Goal: Task Accomplishment & Management: Manage account settings

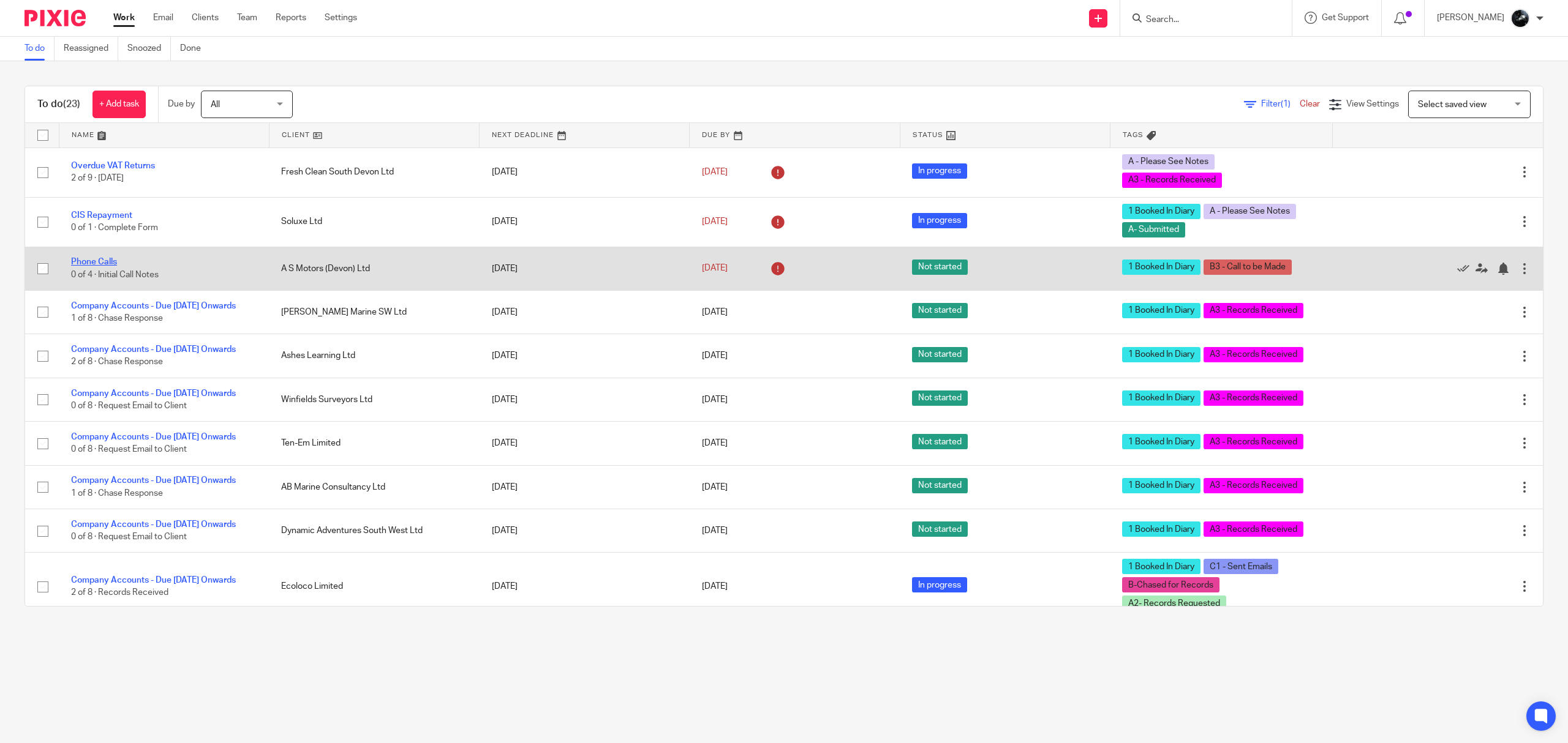
click at [93, 260] on link "Phone Calls" at bounding box center [94, 262] width 46 height 9
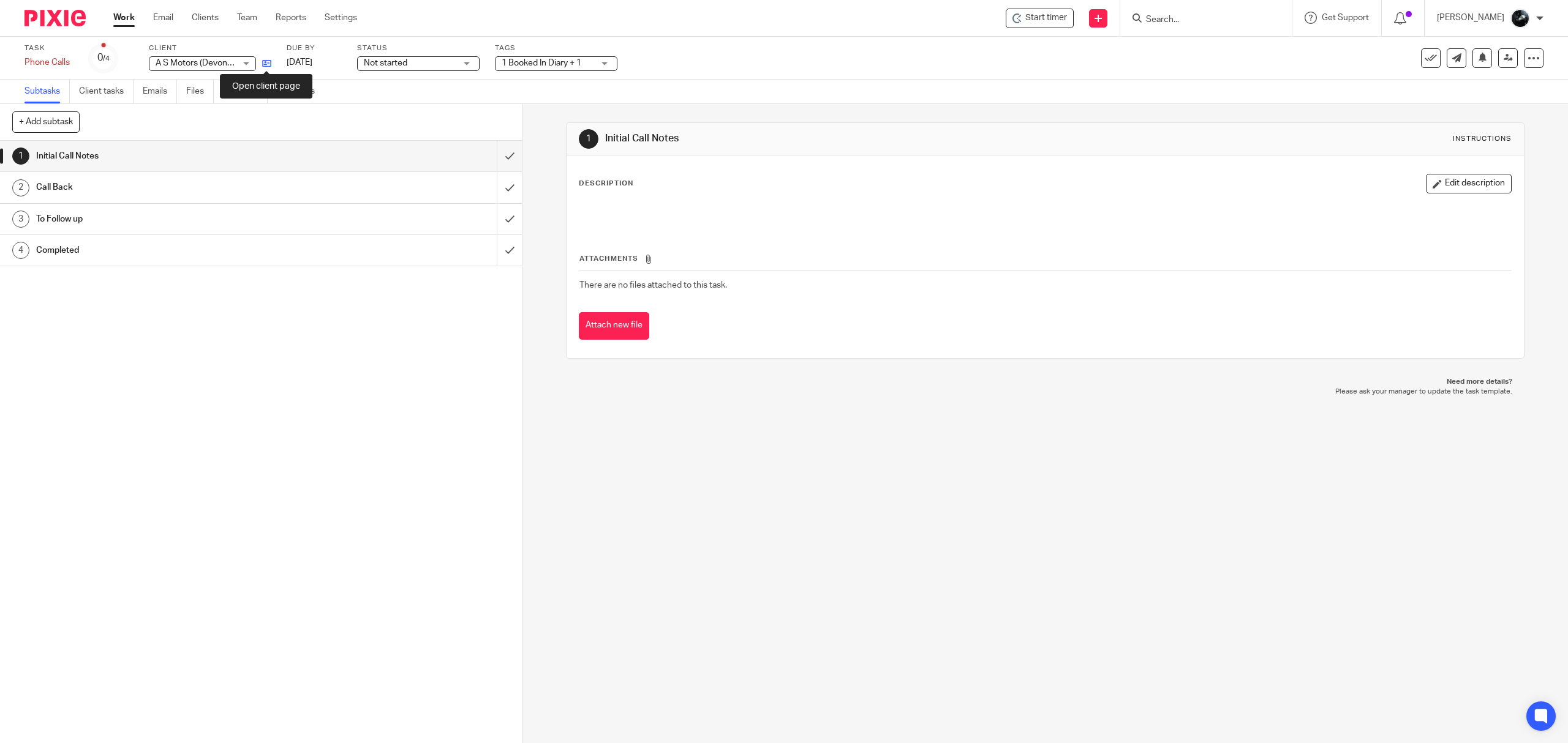
click at [266, 62] on icon at bounding box center [266, 63] width 9 height 9
click at [248, 96] on link "Notes (1)" at bounding box center [245, 92] width 45 height 24
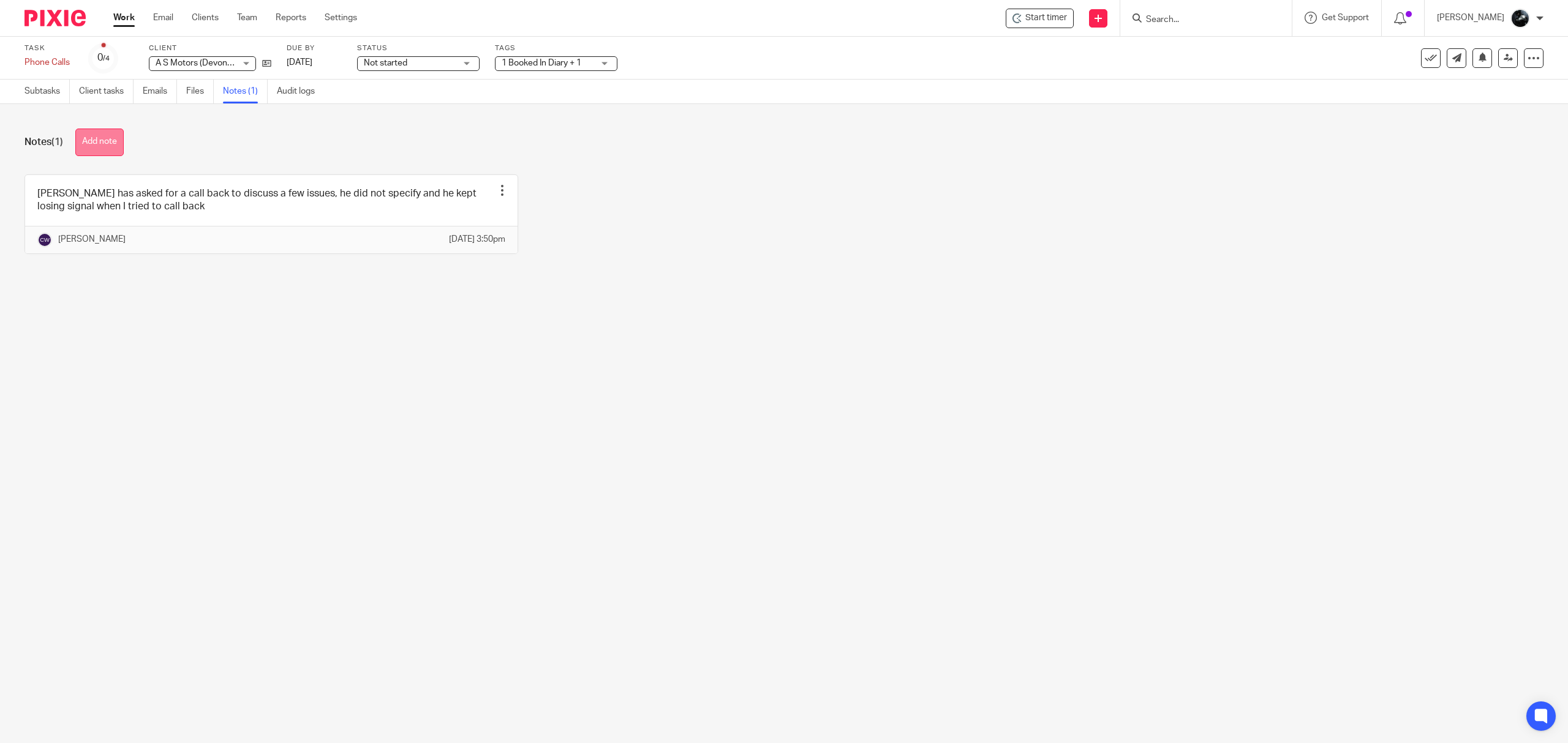
click at [116, 148] on button "Add note" at bounding box center [100, 142] width 48 height 28
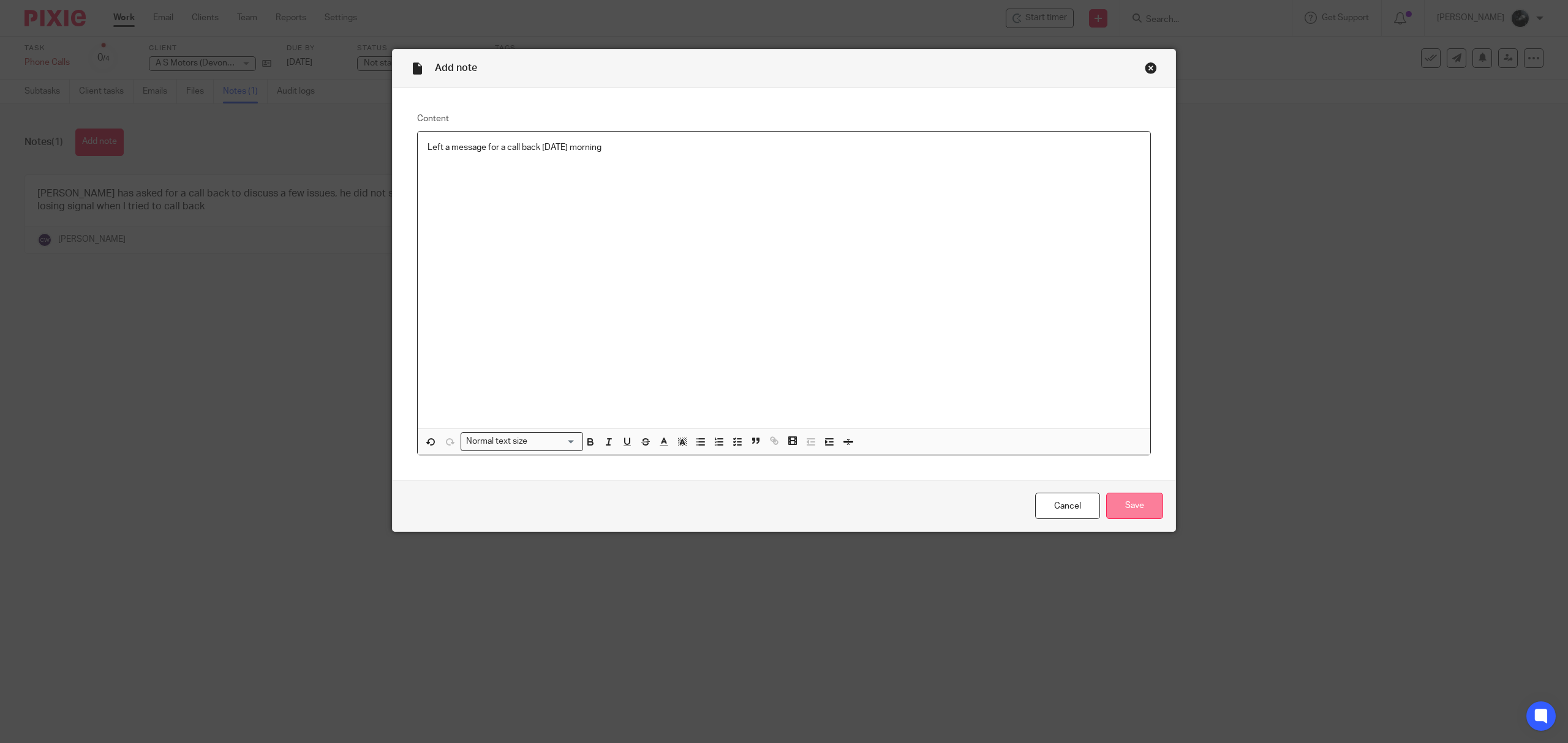
click at [1115, 517] on input "Save" at bounding box center [1135, 505] width 57 height 27
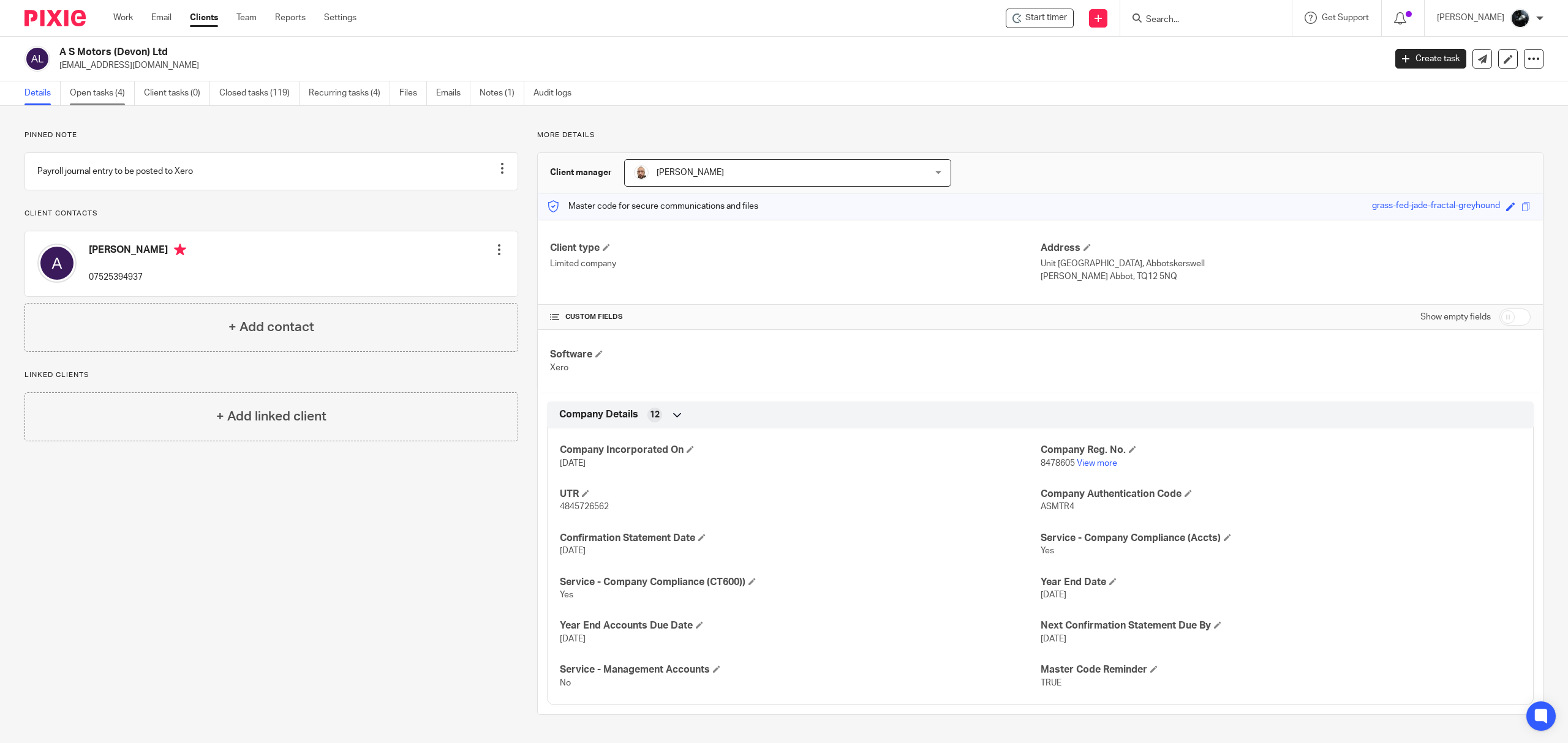
click at [81, 94] on link "Open tasks (4)" at bounding box center [102, 93] width 65 height 24
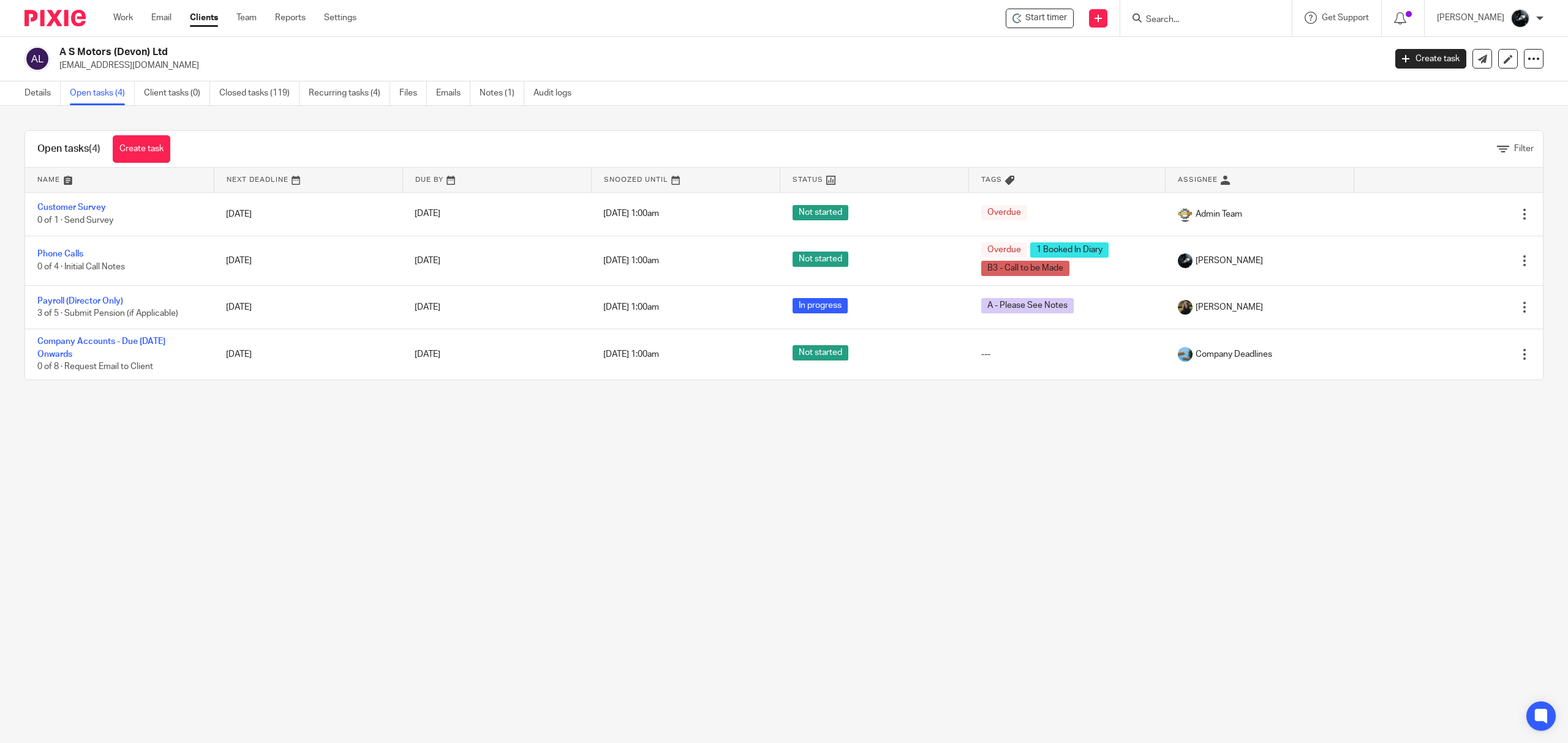
click at [45, 21] on img at bounding box center [55, 18] width 61 height 17
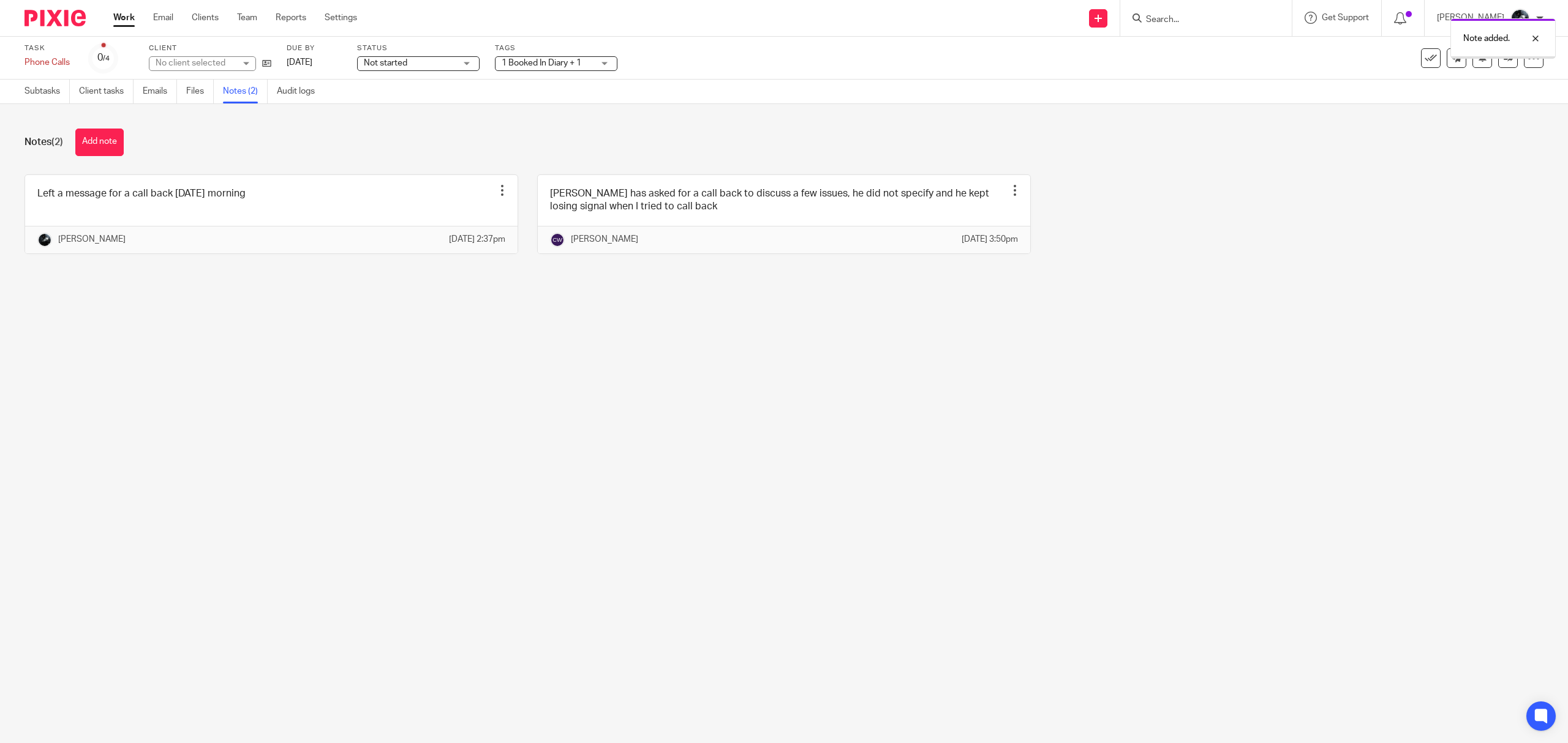
click at [46, 93] on link "Subtasks" at bounding box center [47, 92] width 45 height 24
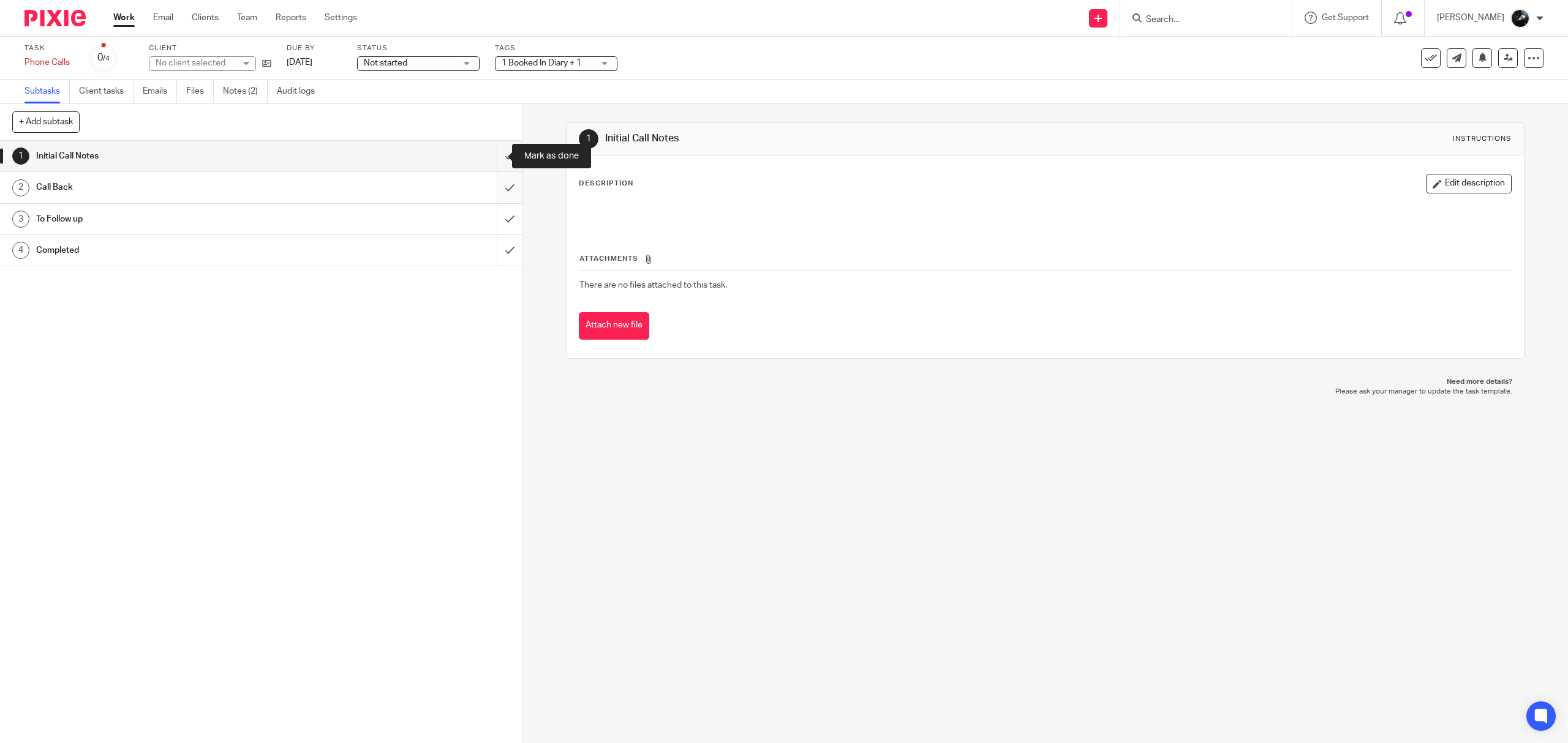
drag, startPoint x: 490, startPoint y: 159, endPoint x: 485, endPoint y: 199, distance: 40.3
click at [489, 159] on input "submit" at bounding box center [261, 156] width 522 height 30
click at [485, 199] on input "submit" at bounding box center [261, 187] width 522 height 30
click at [477, 230] on link "3 To Follow up" at bounding box center [248, 218] width 496 height 30
click at [483, 262] on input "submit" at bounding box center [261, 250] width 522 height 30
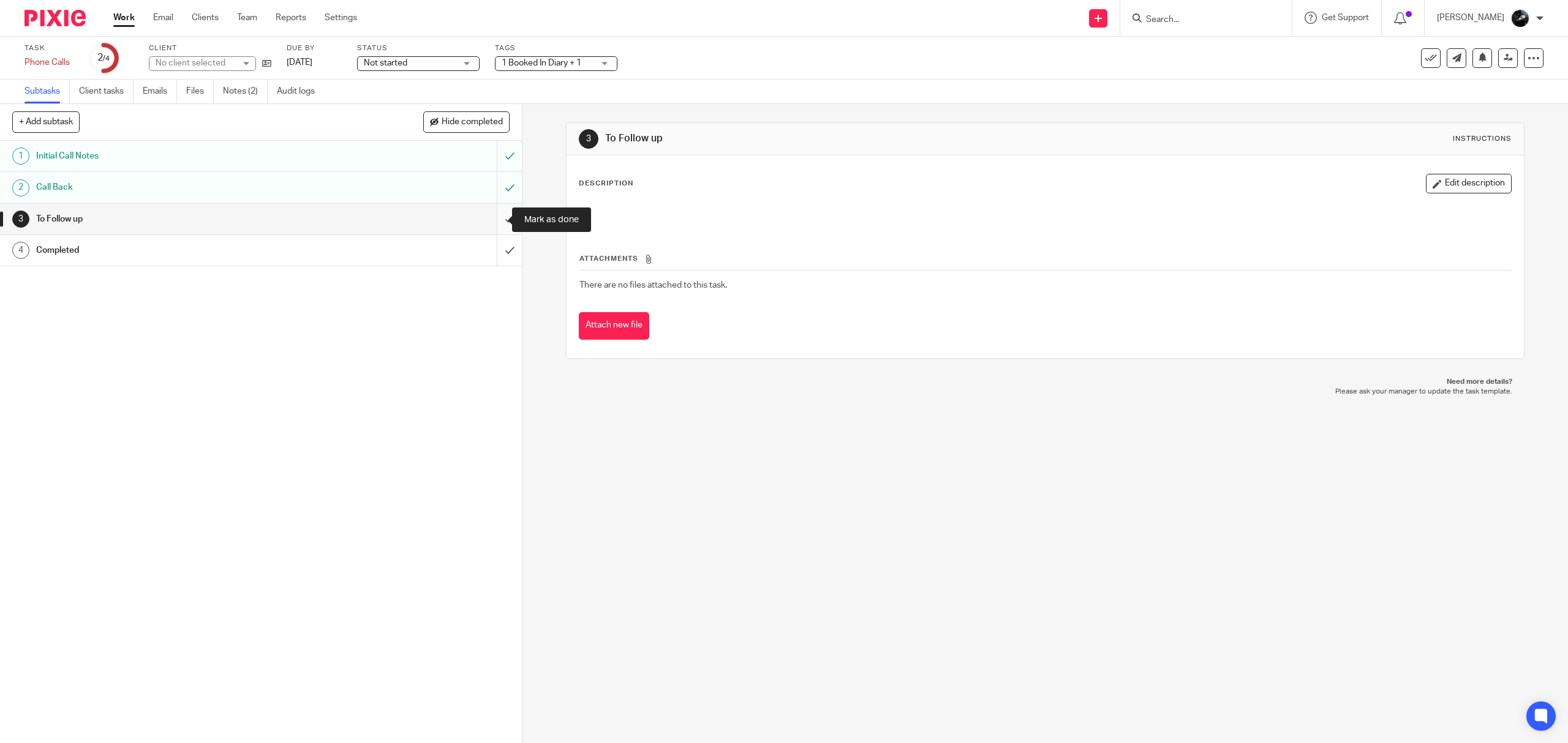
click at [488, 223] on input "submit" at bounding box center [261, 218] width 522 height 30
click at [488, 244] on input "submit" at bounding box center [261, 250] width 522 height 30
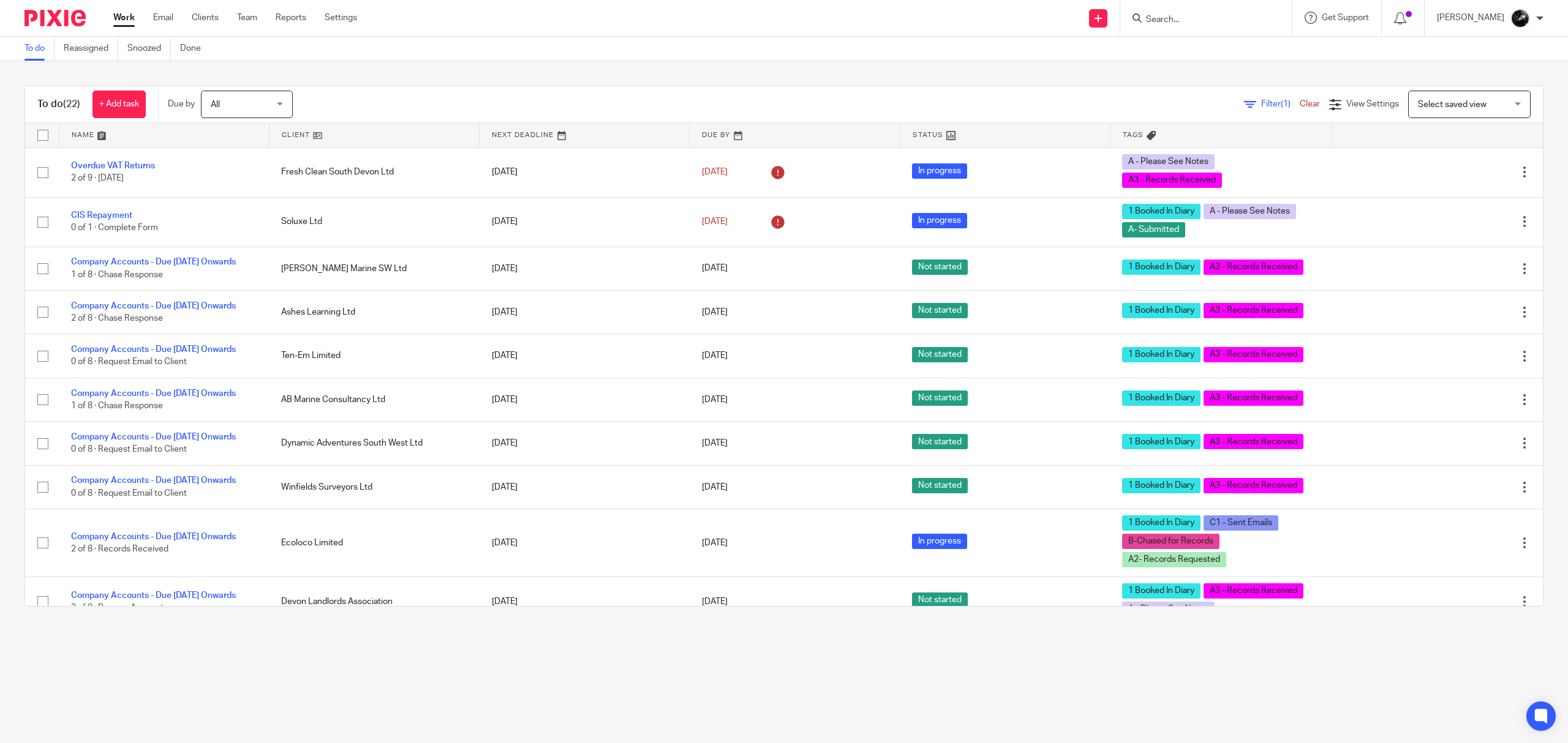
click at [1202, 32] on div at bounding box center [1206, 18] width 171 height 36
click at [1224, 16] on input "Search" at bounding box center [1200, 20] width 110 height 11
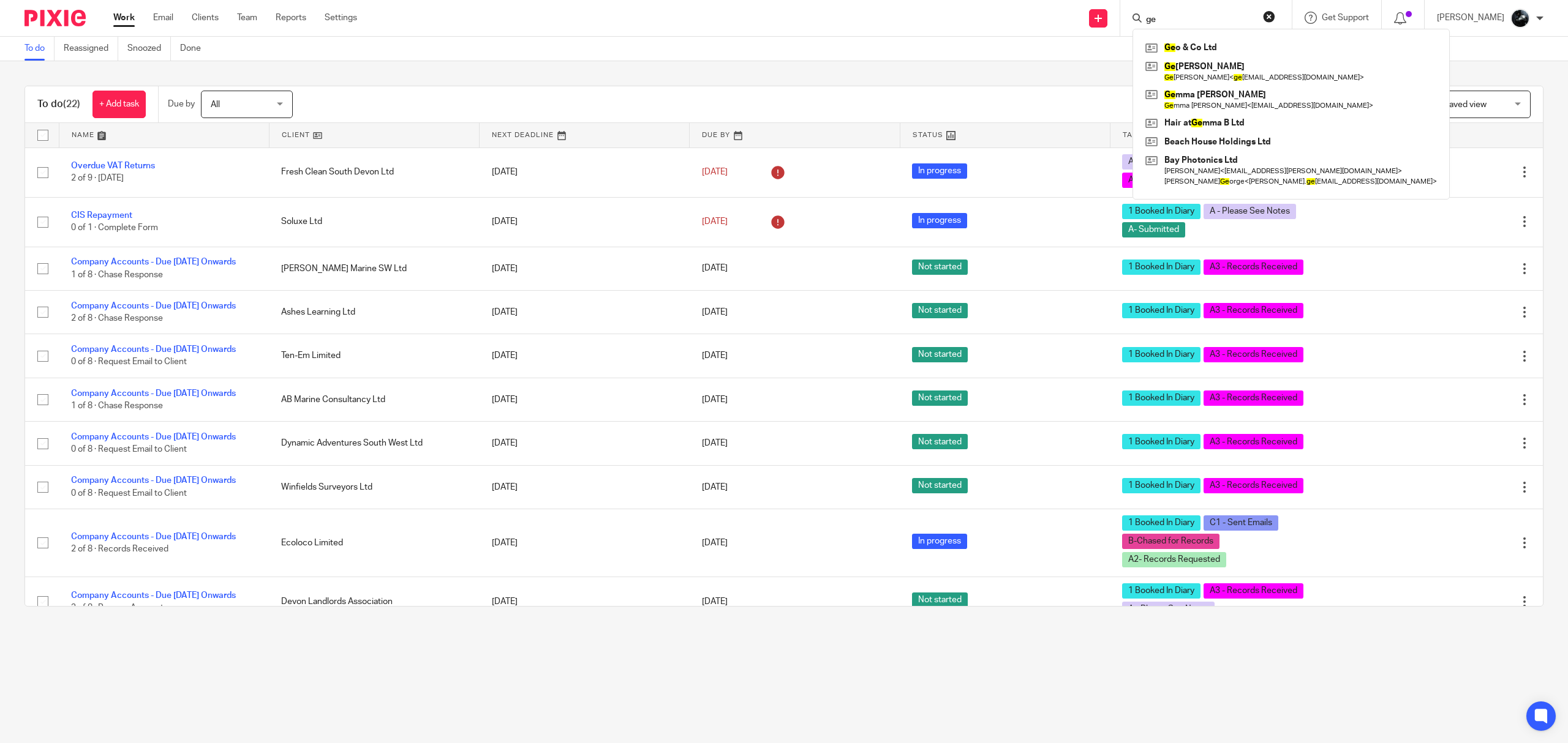
type input "g"
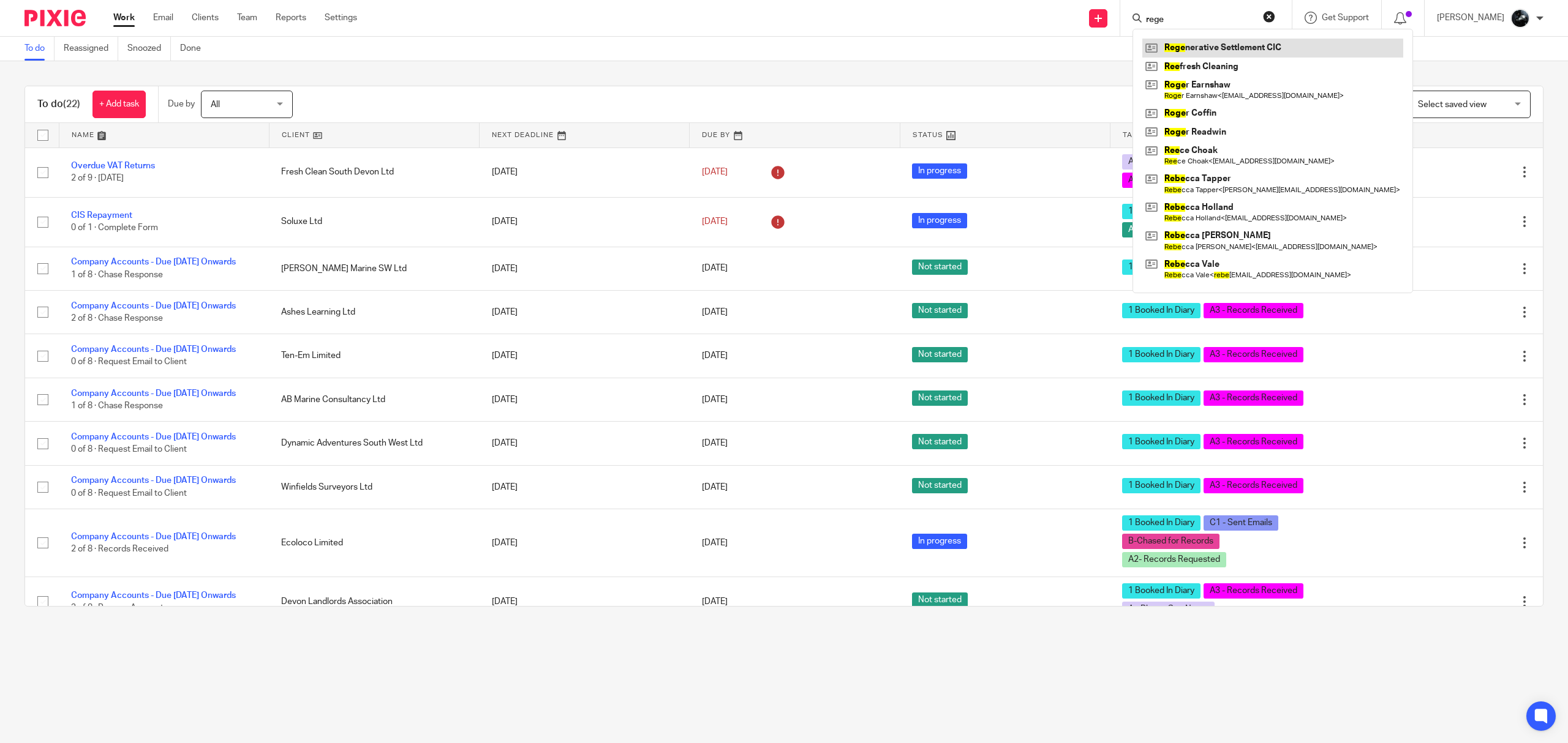
type input "rege"
click at [1269, 42] on link at bounding box center [1272, 48] width 261 height 19
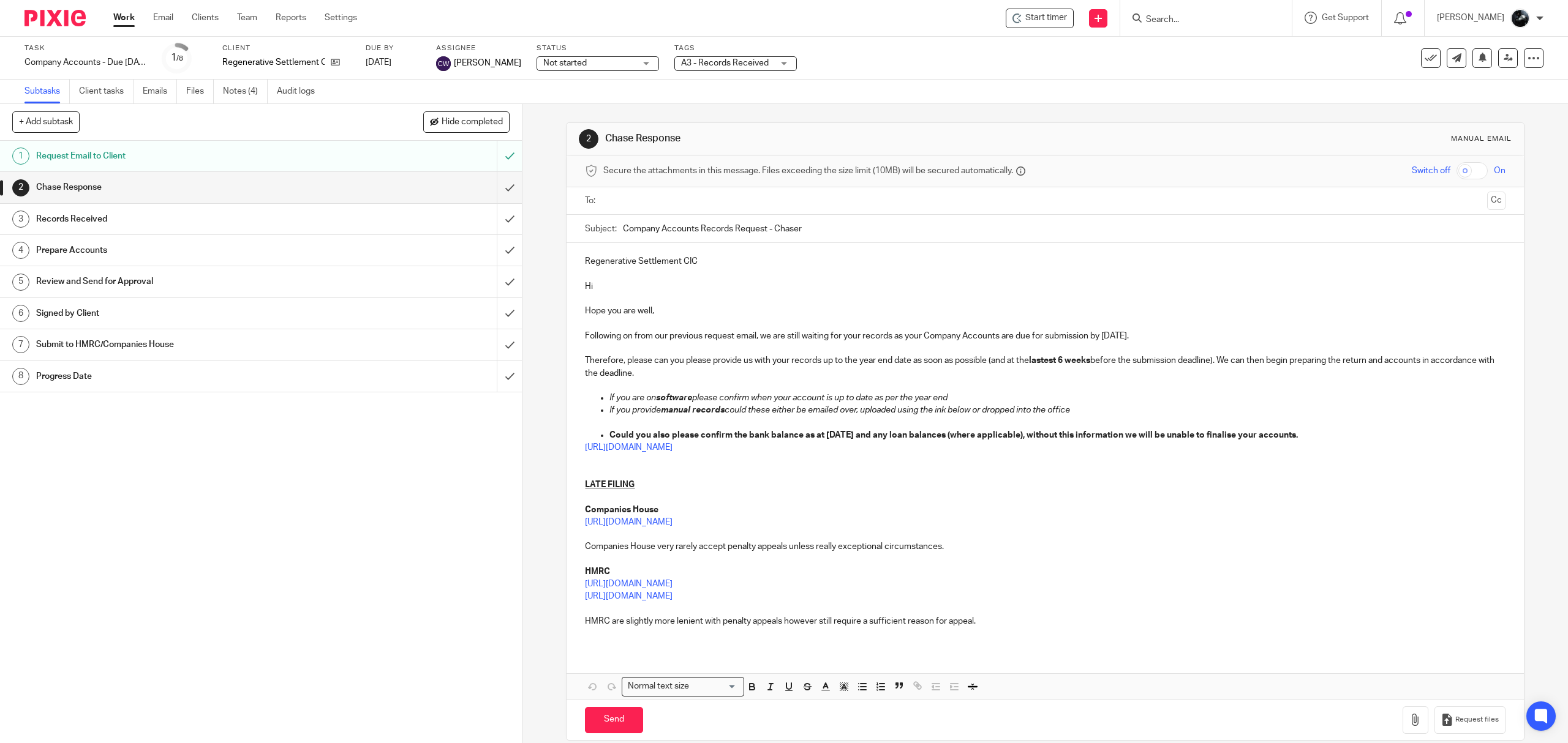
click at [63, 13] on img at bounding box center [55, 18] width 61 height 17
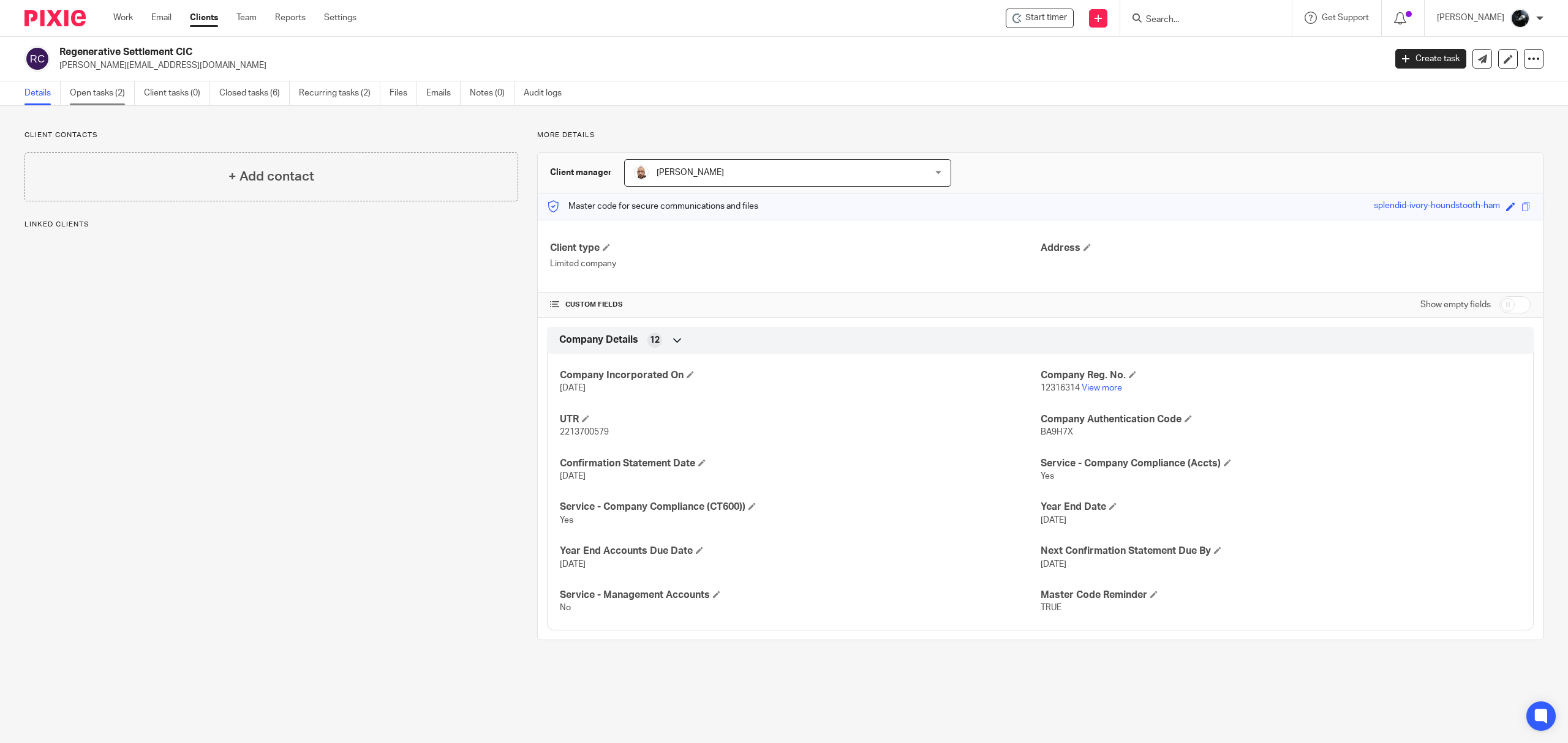
click at [109, 85] on link "Open tasks (2)" at bounding box center [102, 93] width 65 height 24
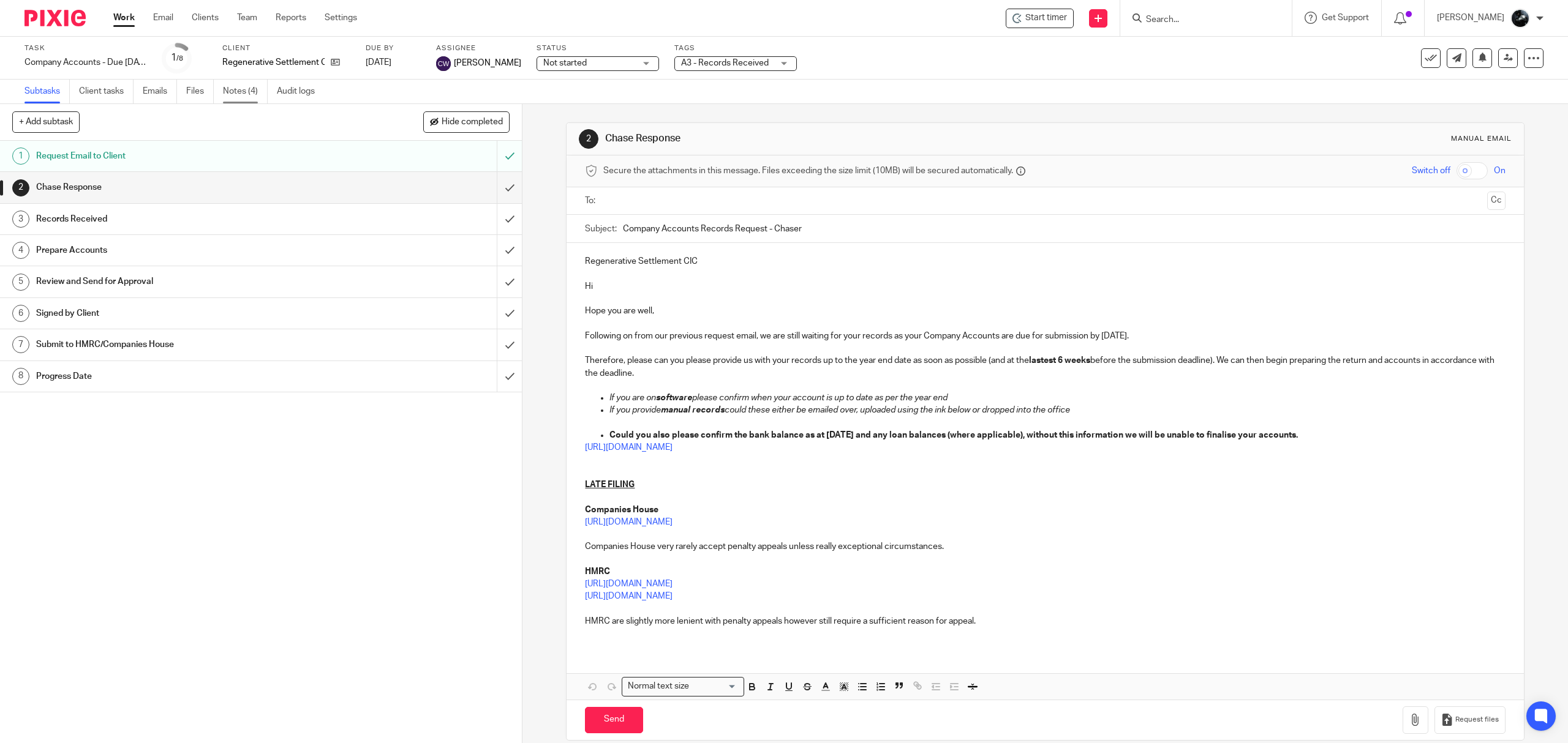
click at [255, 88] on link "Notes (4)" at bounding box center [245, 92] width 45 height 24
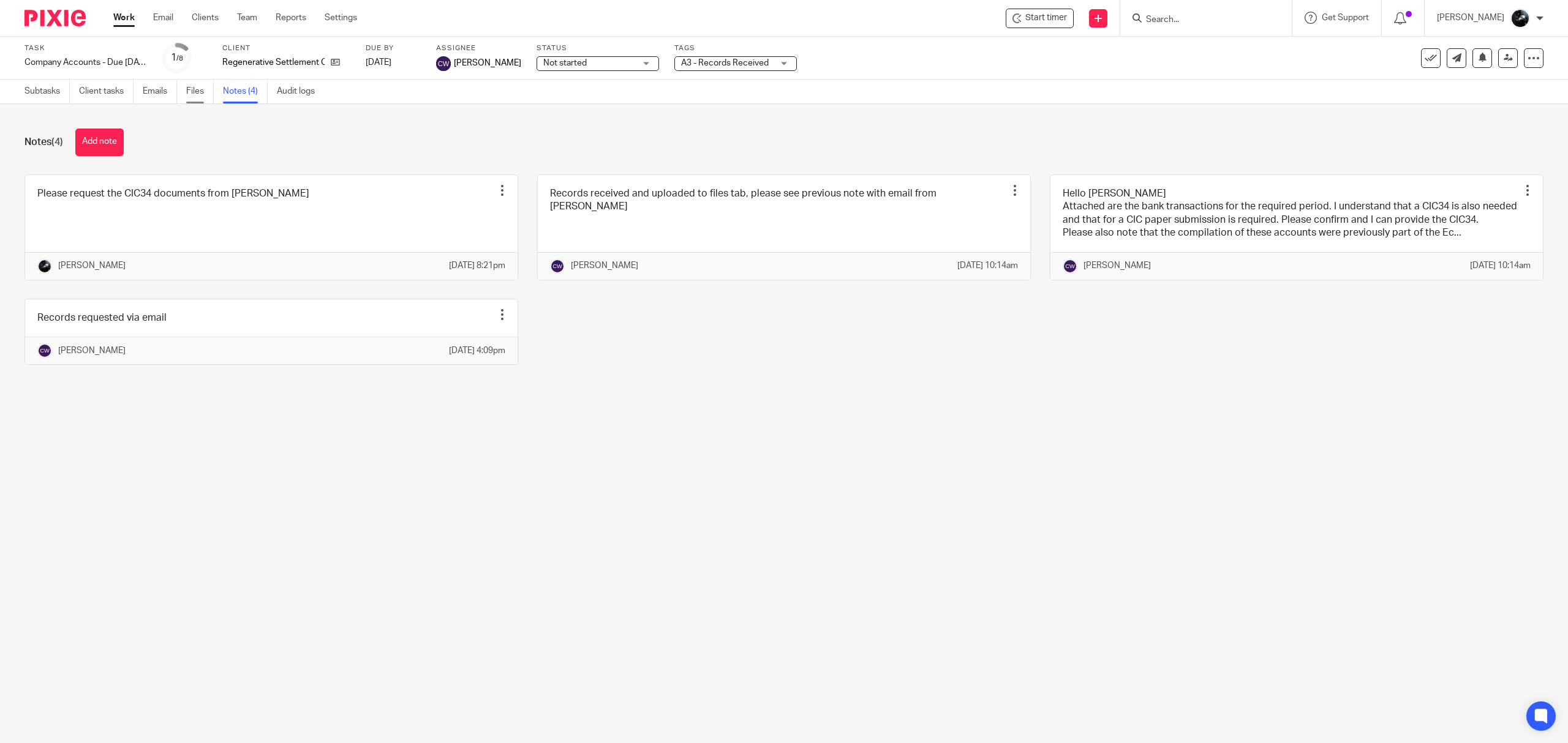
click at [202, 97] on link "Files" at bounding box center [200, 92] width 28 height 24
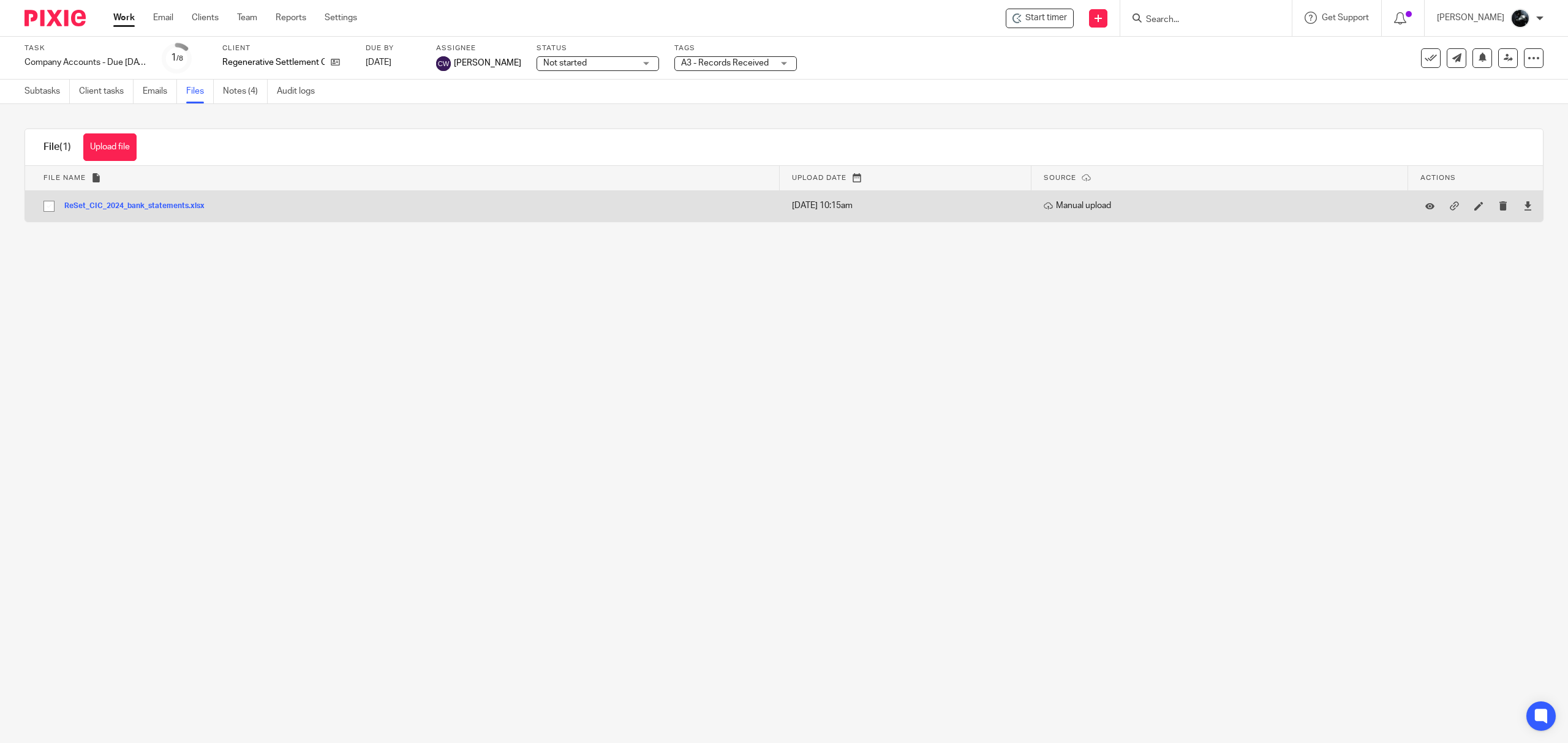
click at [194, 203] on button "ReSet_CIC_2024_bank_statements.xlsx" at bounding box center [139, 206] width 149 height 9
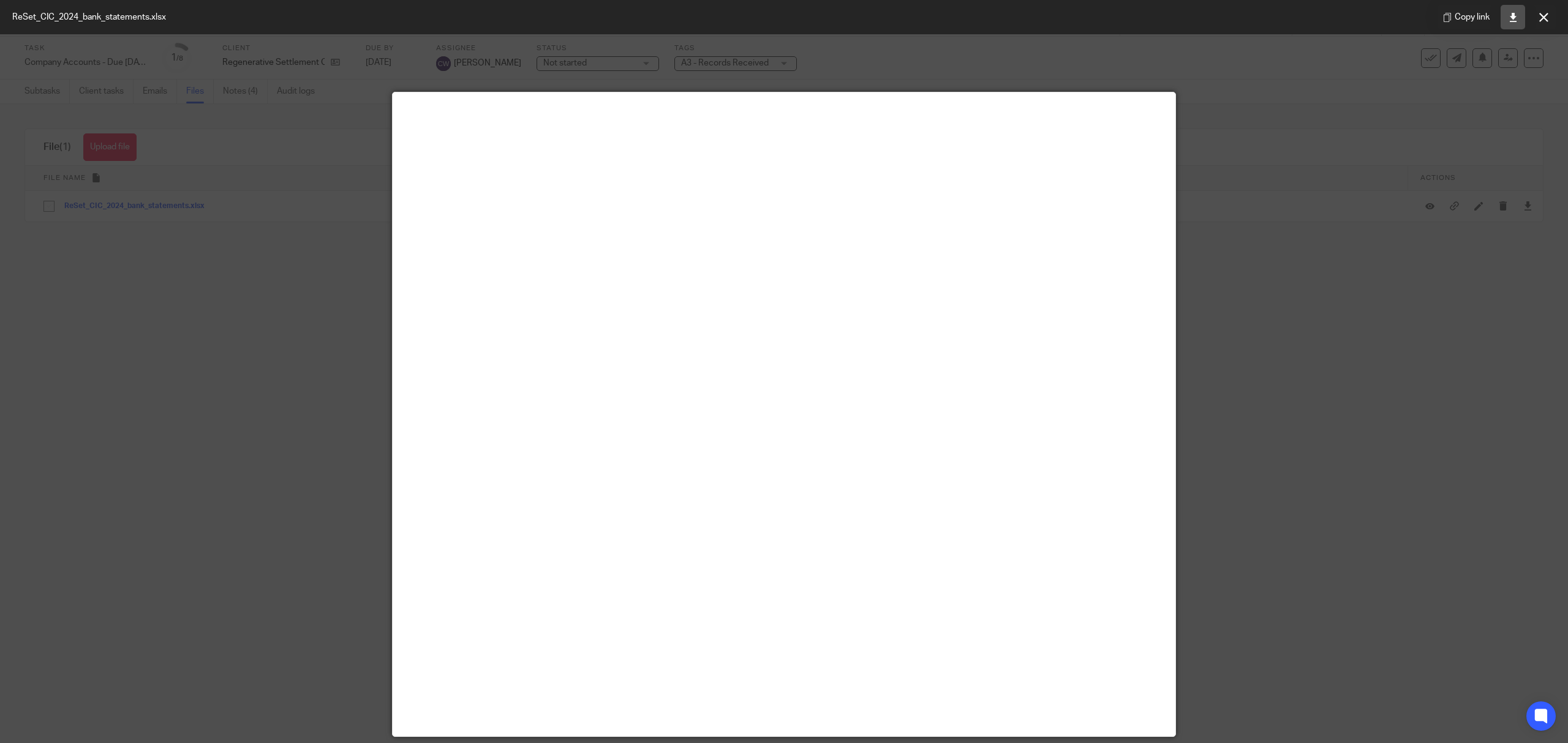
click at [1519, 15] on link at bounding box center [1513, 17] width 25 height 25
click at [1532, 29] on div "Copy link" at bounding box center [1496, 17] width 143 height 34
click at [1541, 15] on icon at bounding box center [1543, 17] width 9 height 9
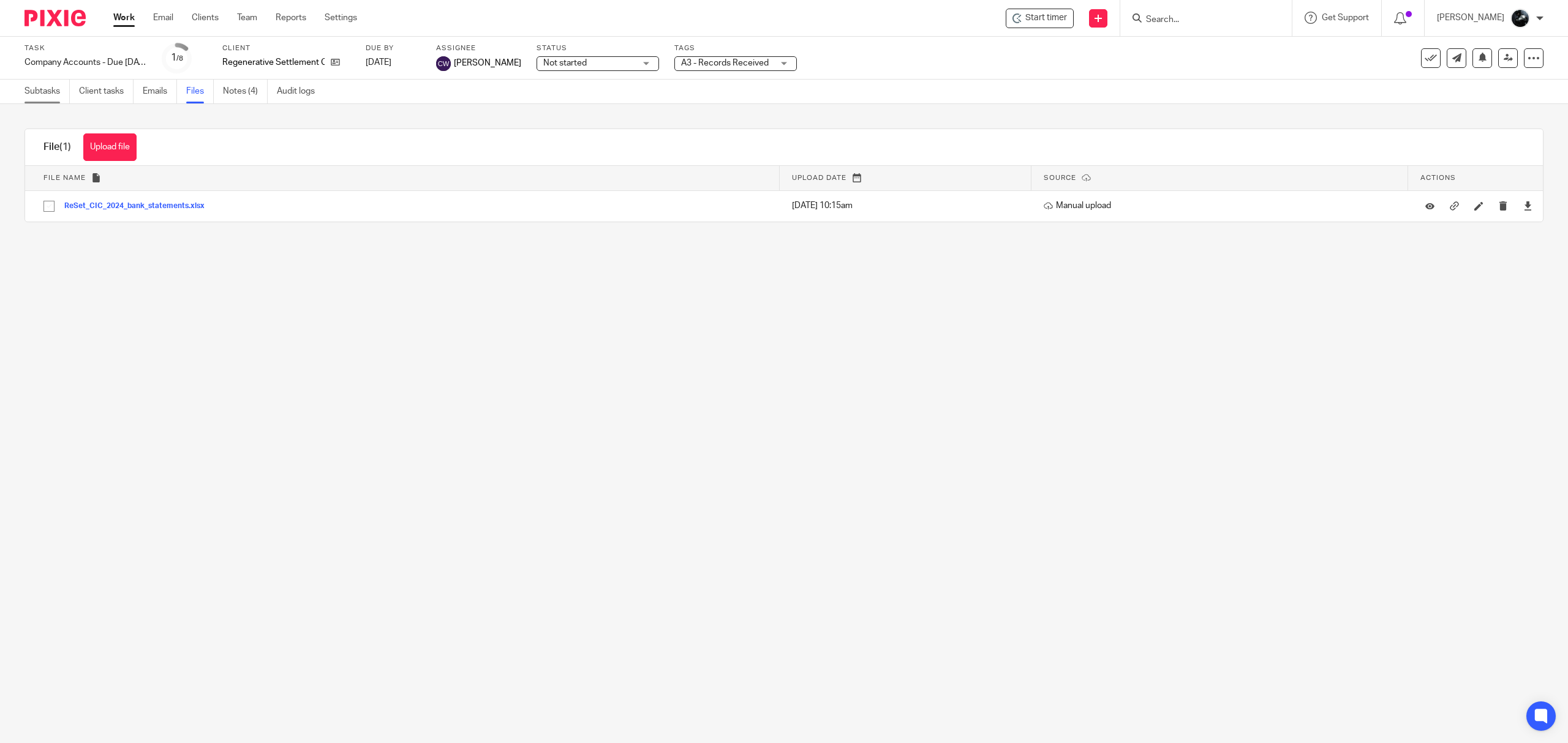
click at [28, 94] on link "Subtasks" at bounding box center [47, 92] width 45 height 24
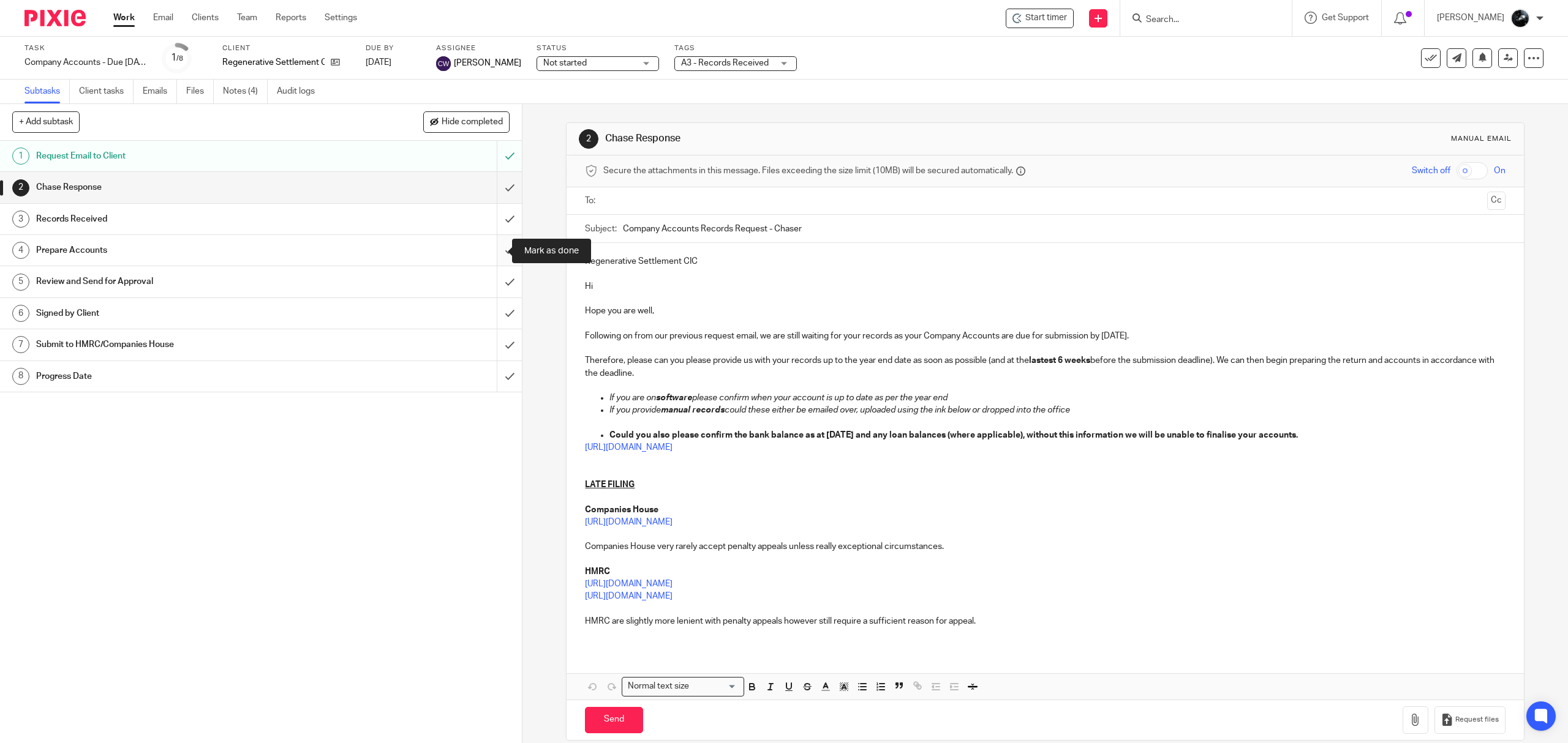
click at [495, 262] on input "submit" at bounding box center [261, 250] width 522 height 30
click at [485, 224] on input "submit" at bounding box center [261, 218] width 522 height 30
click at [490, 190] on input "submit" at bounding box center [261, 187] width 522 height 30
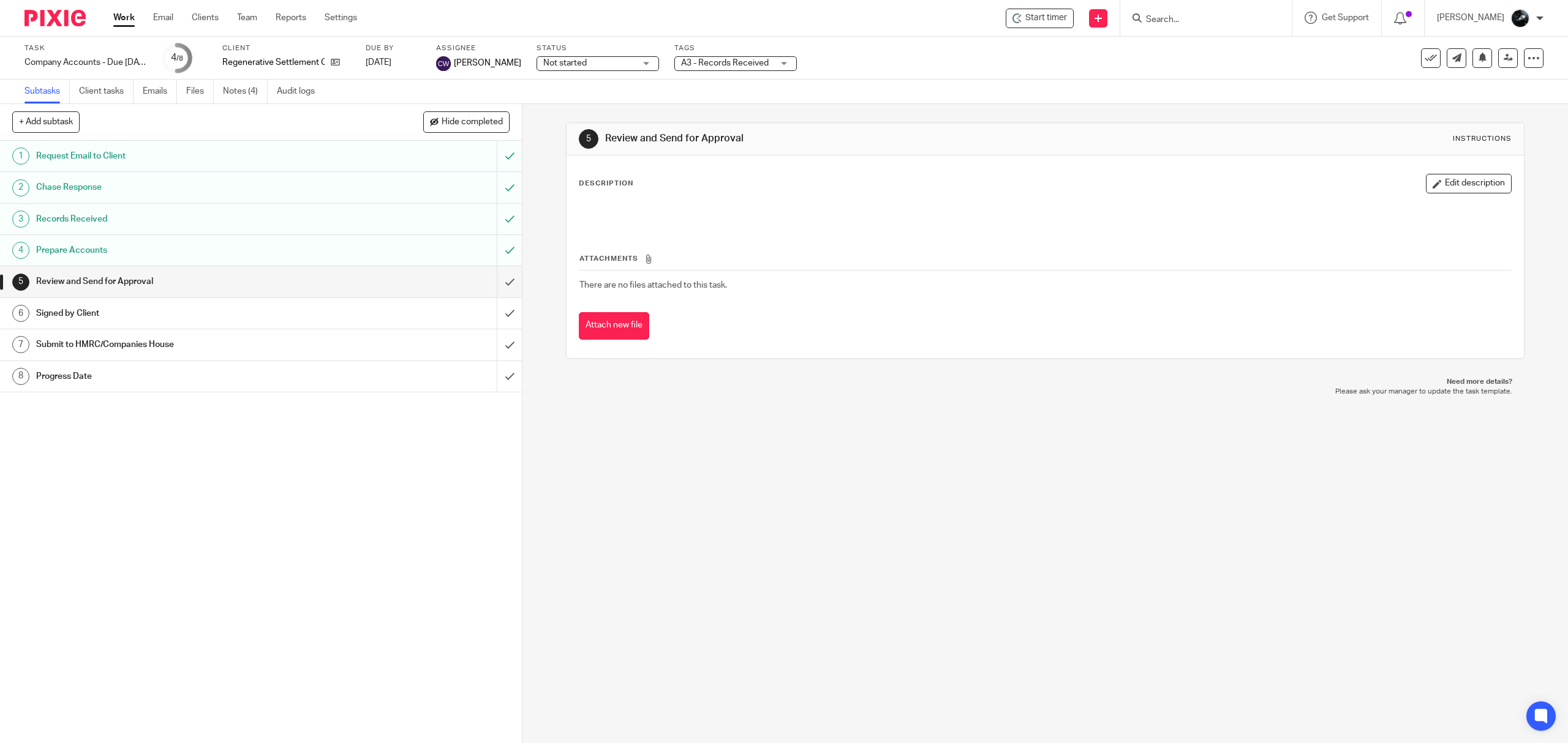
click at [47, 24] on img at bounding box center [55, 18] width 61 height 17
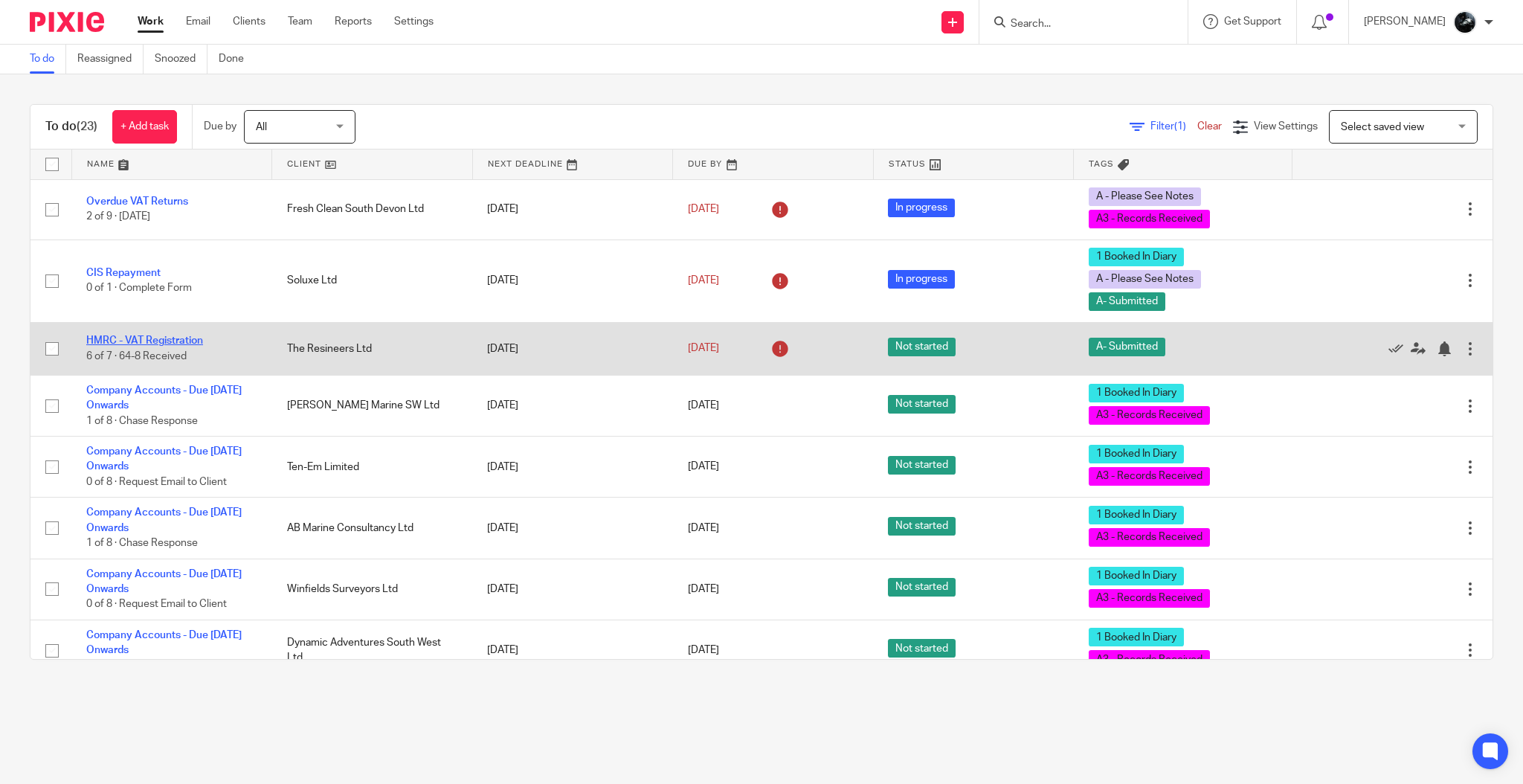
click at [177, 335] on link "HMRC - VAT Registration" at bounding box center [144, 341] width 117 height 11
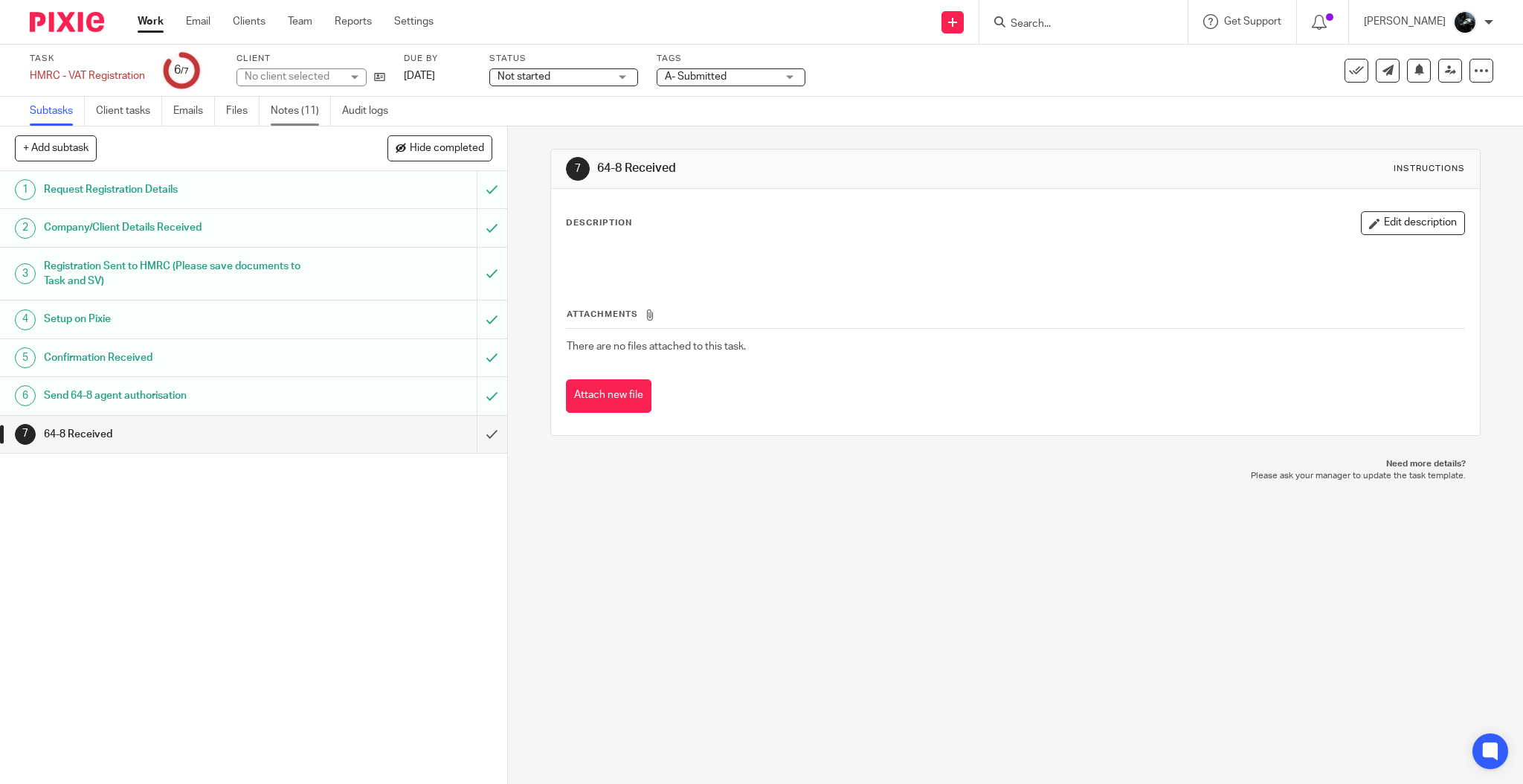
click at [310, 108] on link "Notes (11)" at bounding box center [301, 111] width 60 height 29
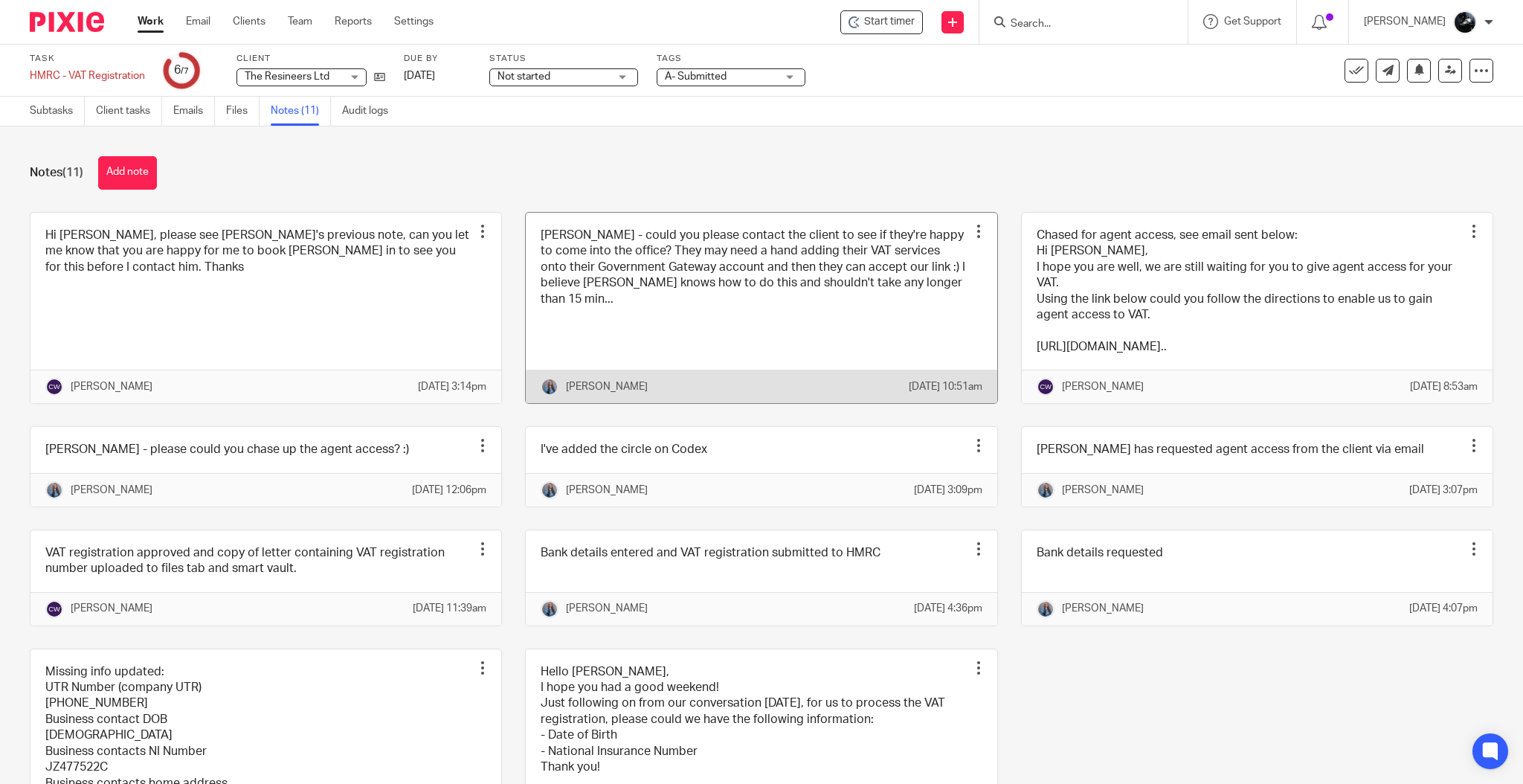
click at [686, 299] on link at bounding box center [761, 308] width 471 height 191
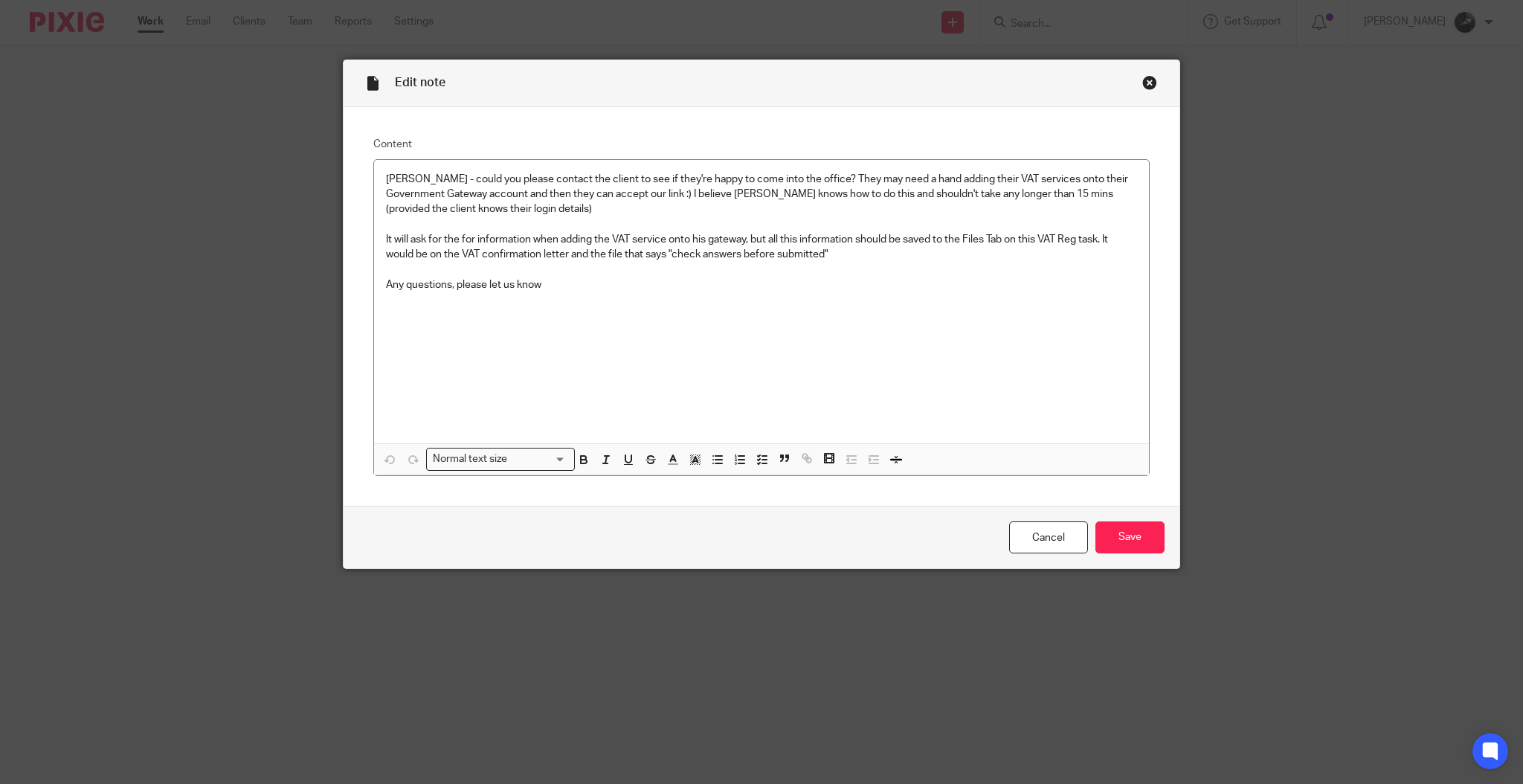
click at [1144, 83] on div "Close this dialog window" at bounding box center [1150, 83] width 15 height 15
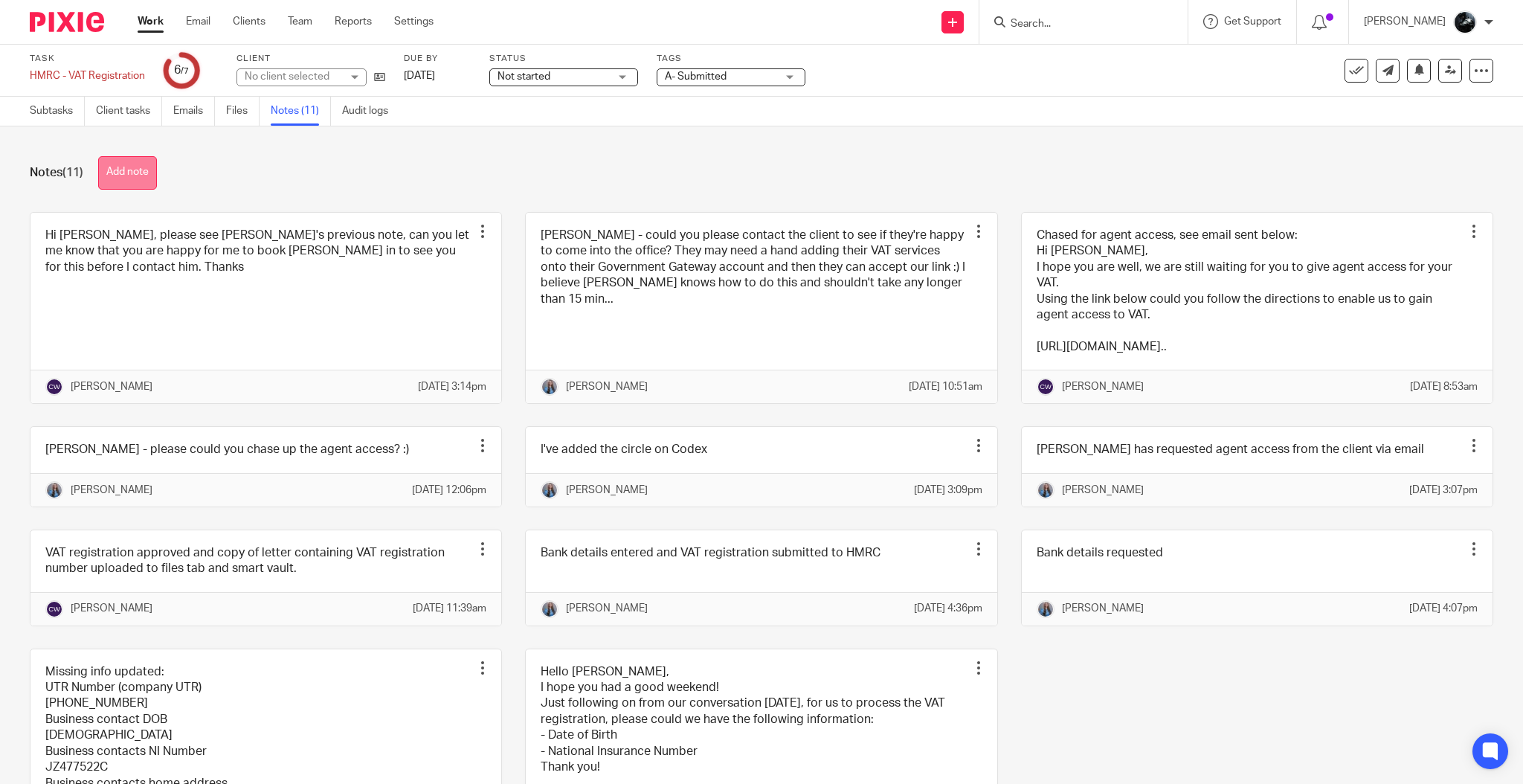
click at [126, 171] on button "Add note" at bounding box center [128, 173] width 59 height 34
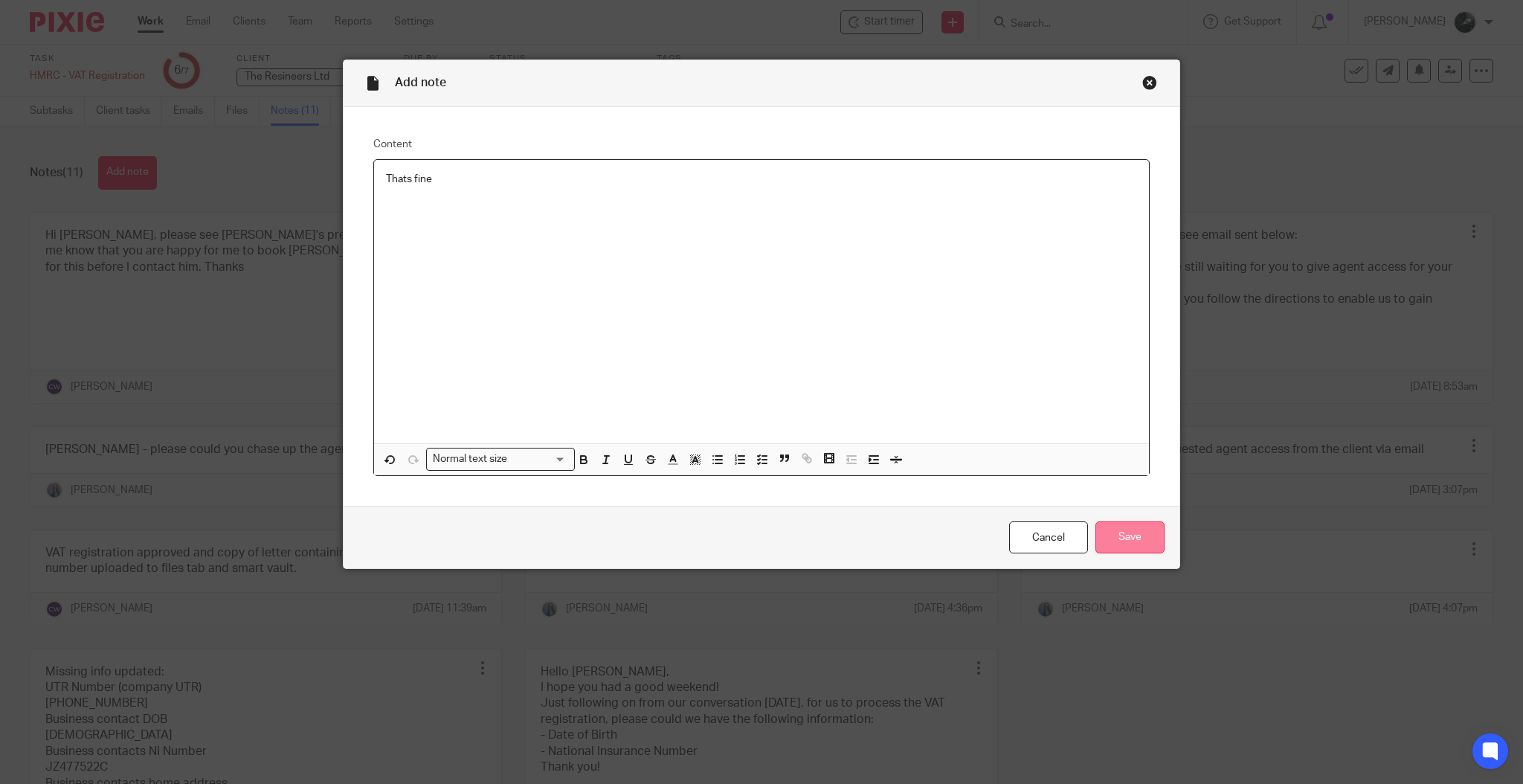
click at [1119, 543] on input "Save" at bounding box center [1130, 537] width 69 height 32
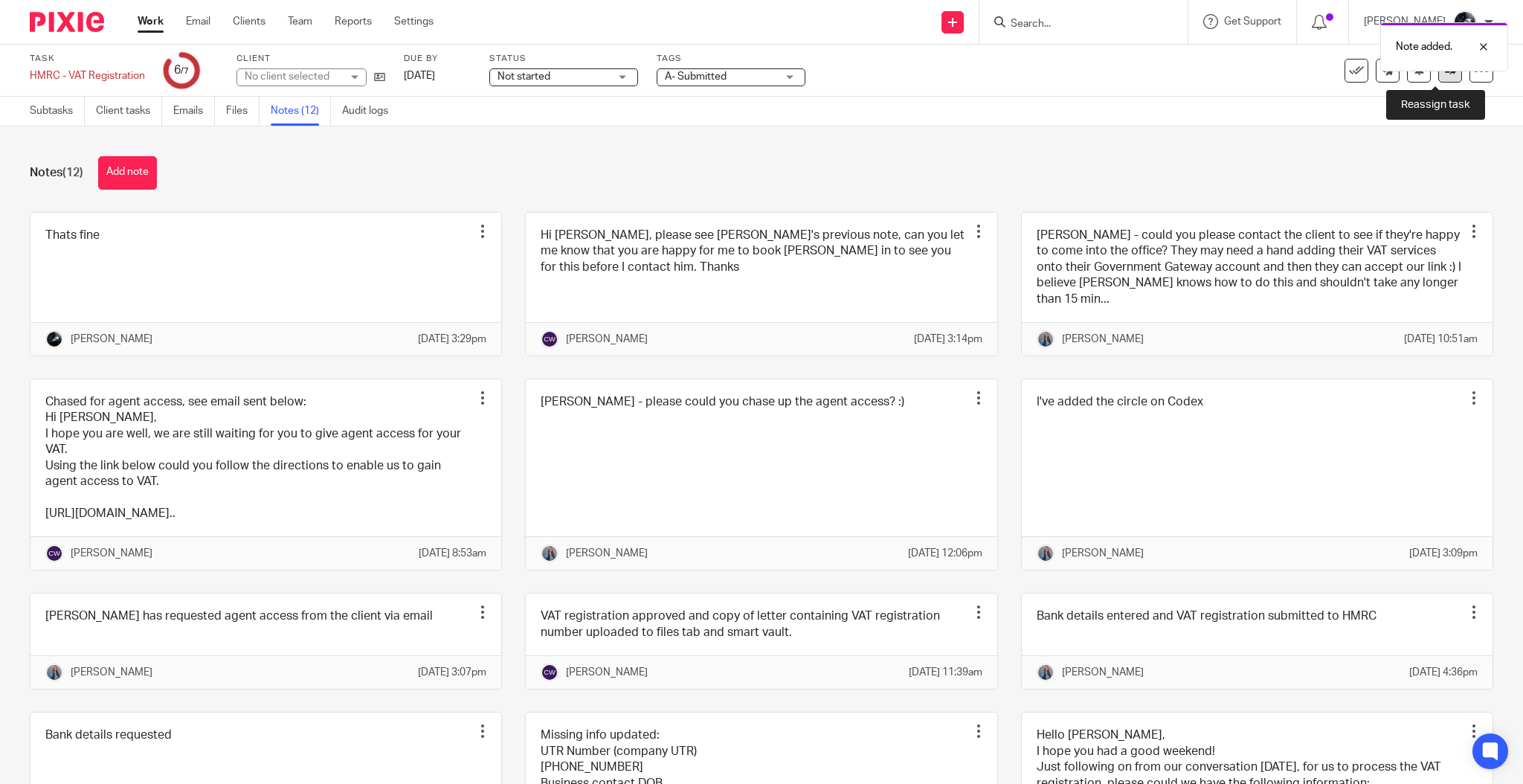
click at [1438, 81] on link at bounding box center [1450, 71] width 24 height 24
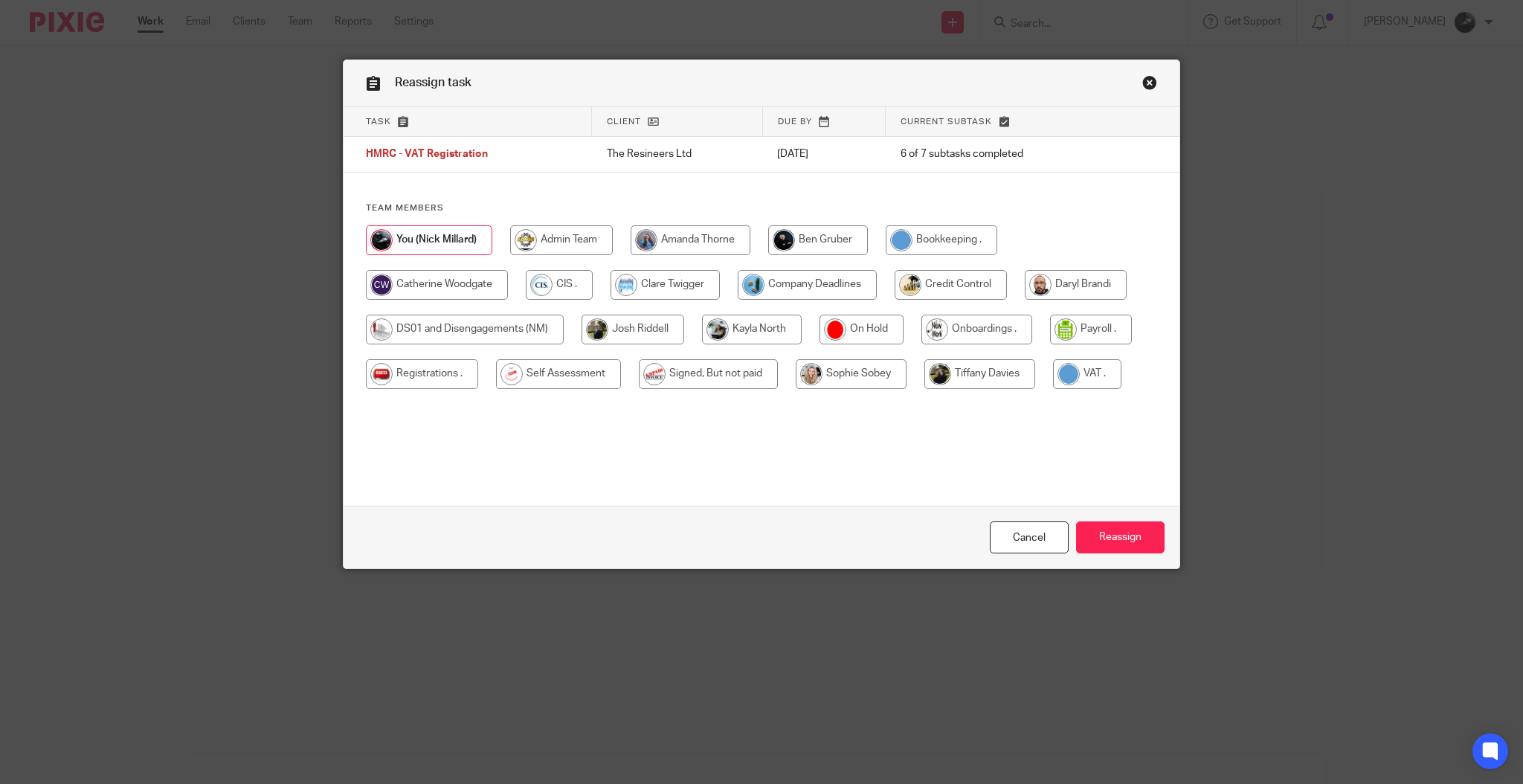
click at [447, 293] on input "radio" at bounding box center [437, 285] width 142 height 30
radio input "true"
click at [1091, 527] on input "Reassign" at bounding box center [1121, 537] width 89 height 32
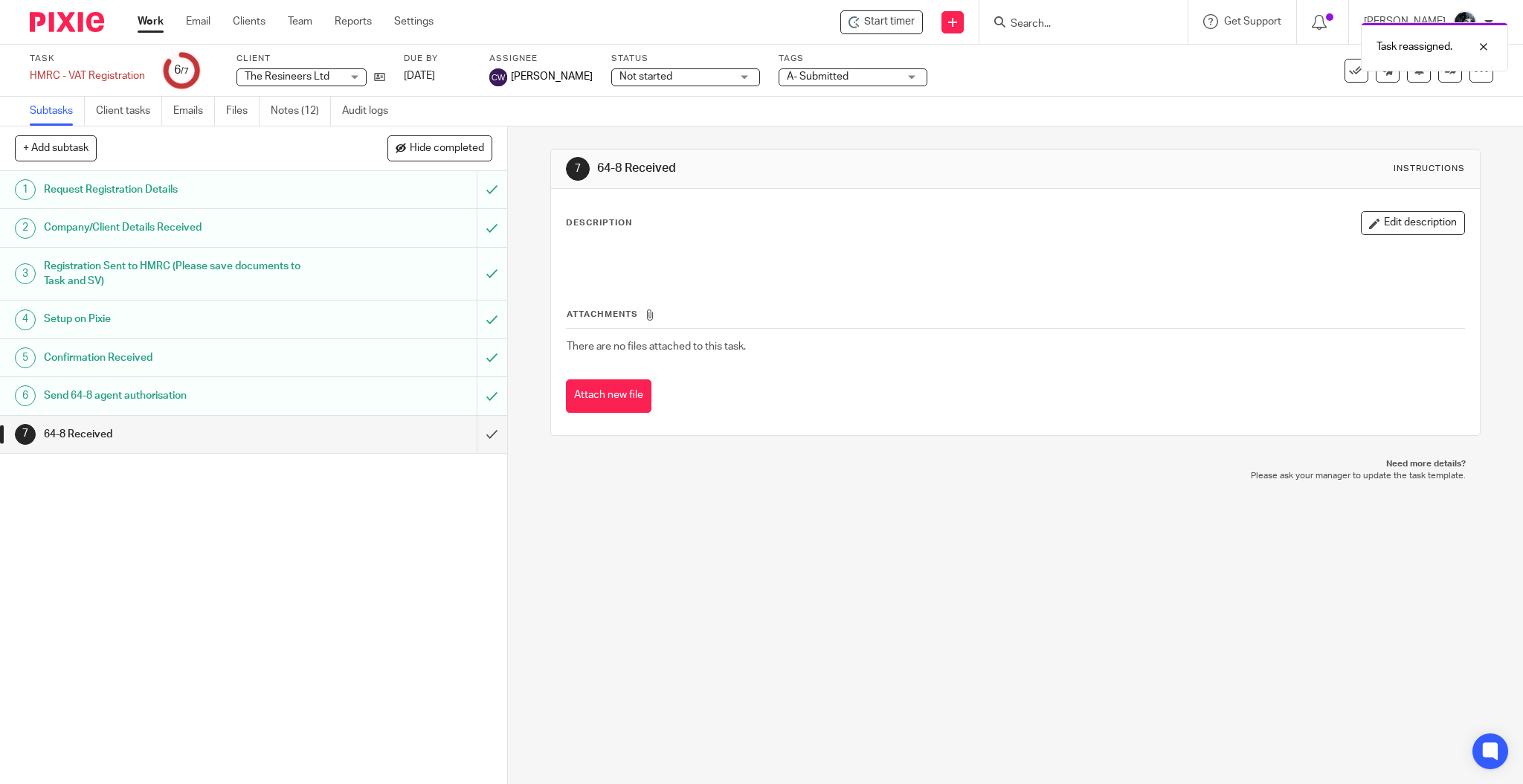
click at [65, 29] on img at bounding box center [67, 22] width 74 height 20
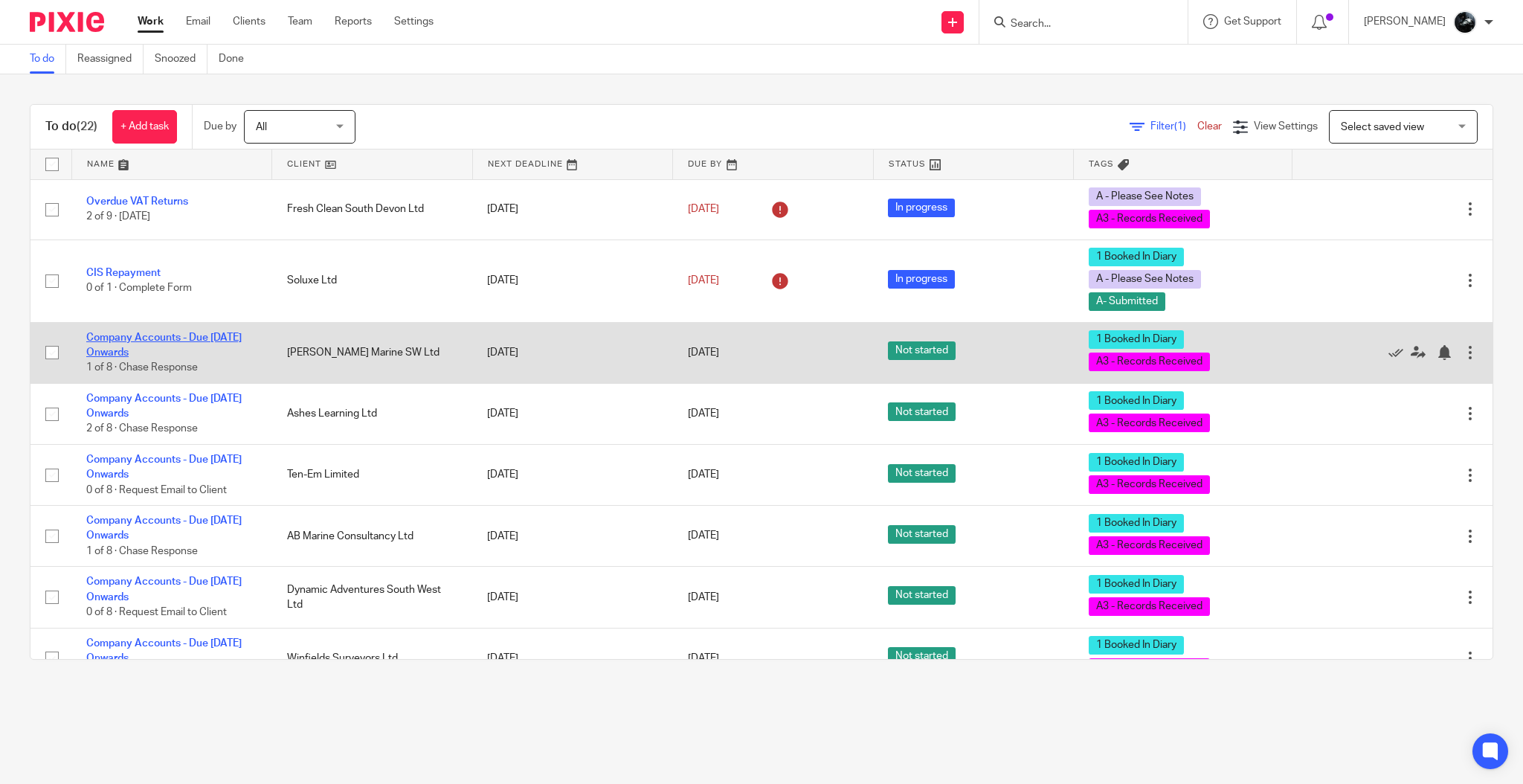
click at [180, 338] on link "Company Accounts - Due [DATE] Onwards" at bounding box center [164, 345] width 156 height 26
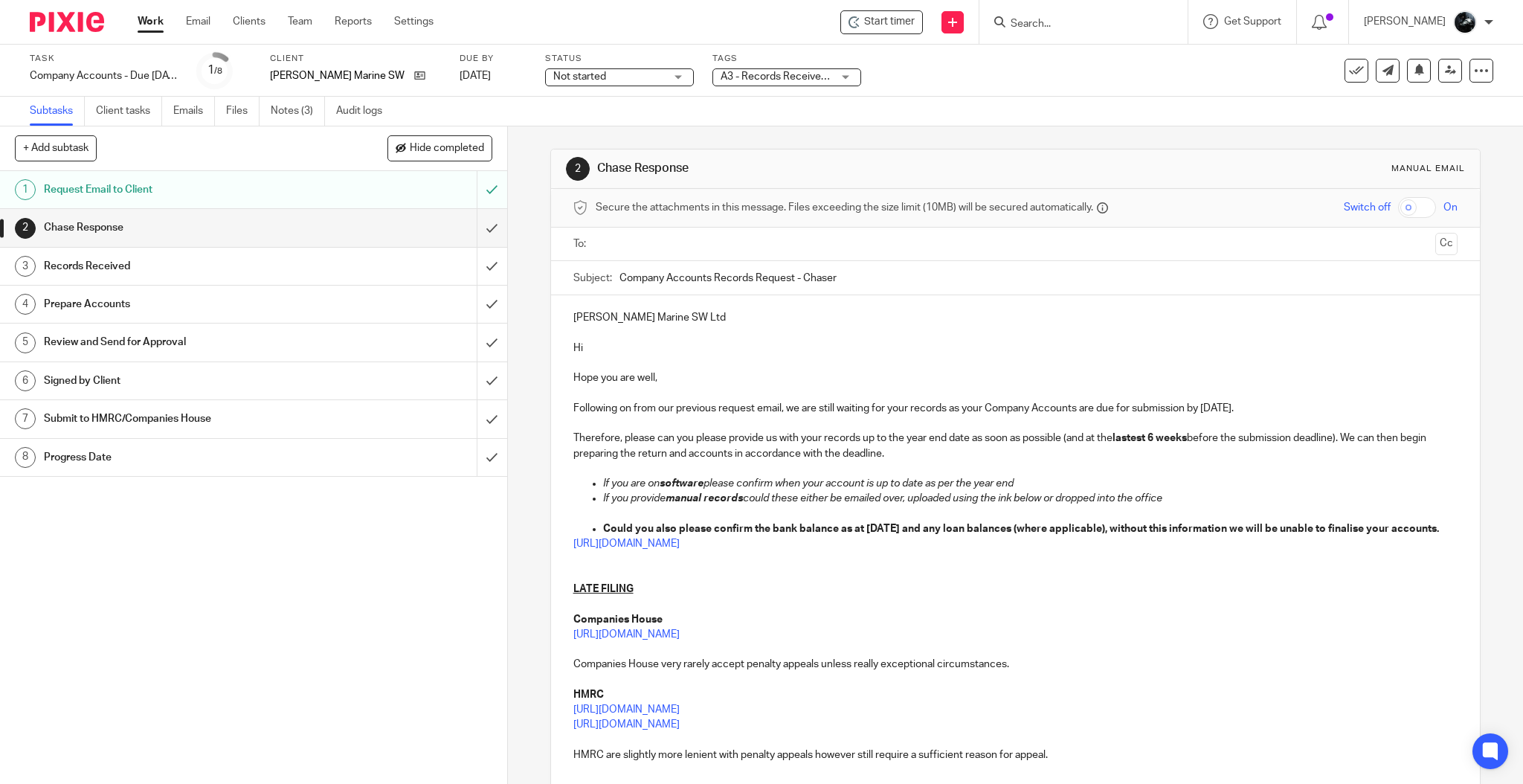
click at [299, 108] on link "Notes (3)" at bounding box center [298, 111] width 54 height 29
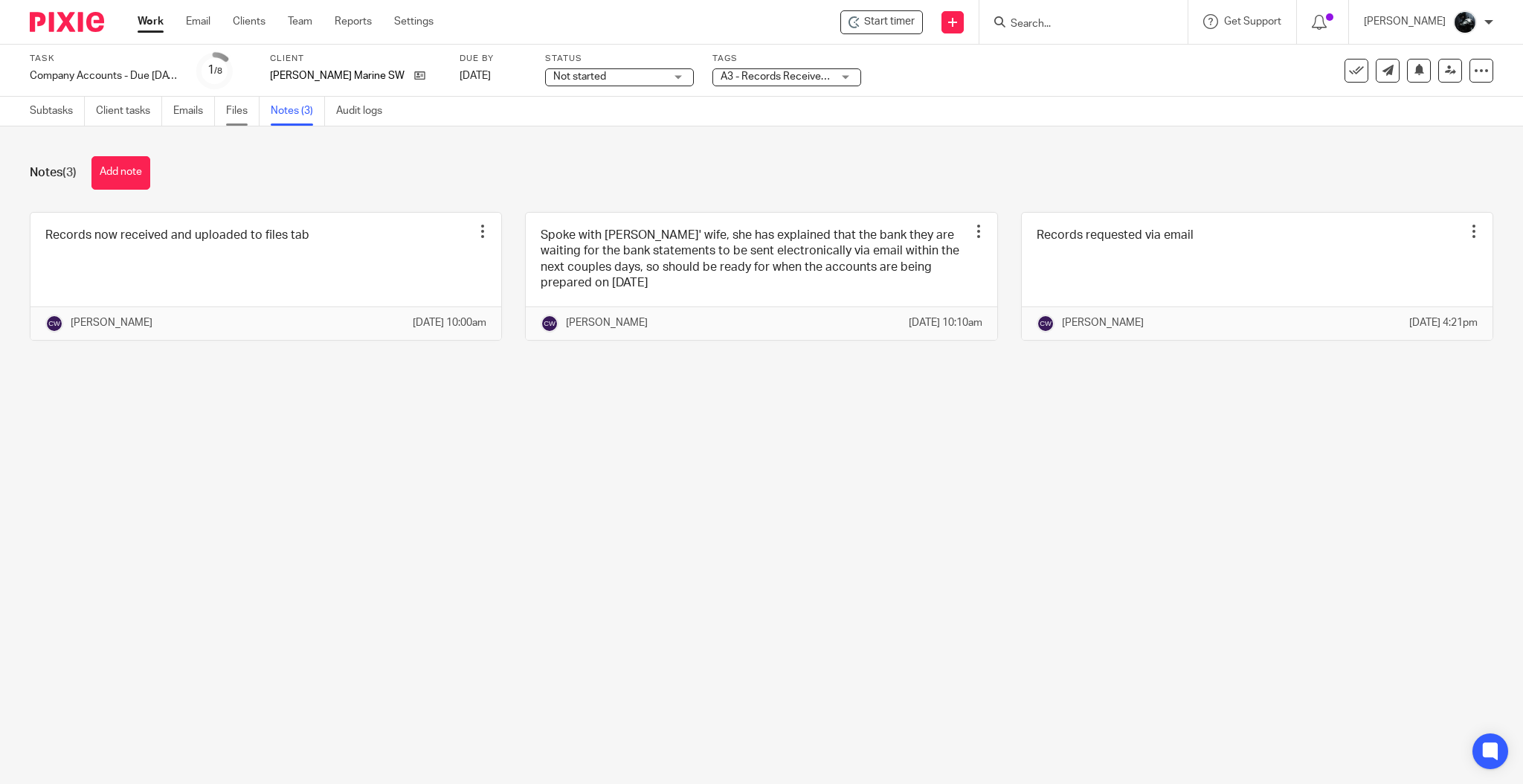
click at [247, 104] on link "Files" at bounding box center [243, 111] width 34 height 29
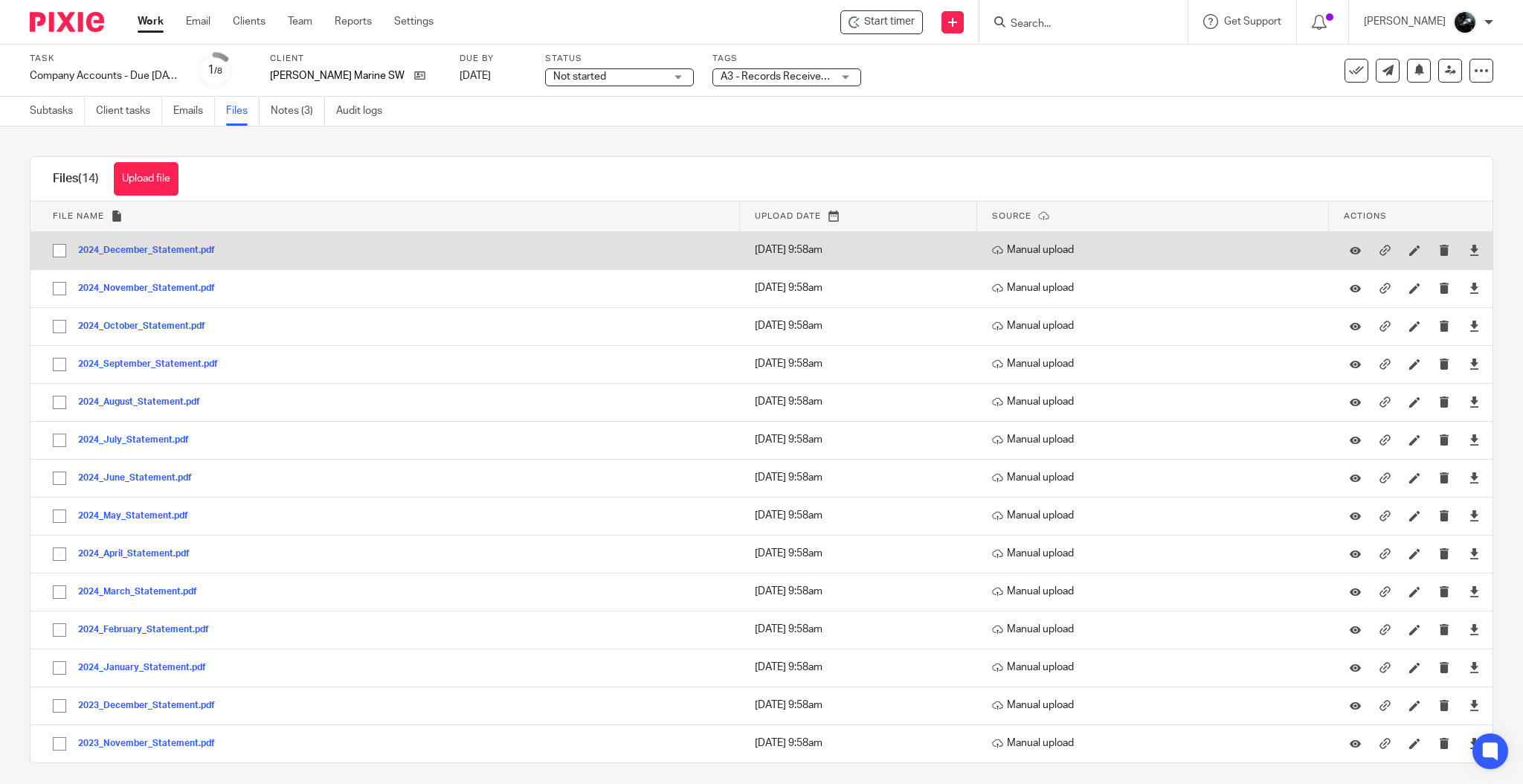
click at [55, 248] on input "checkbox" at bounding box center [59, 251] width 29 height 29
checkbox input "true"
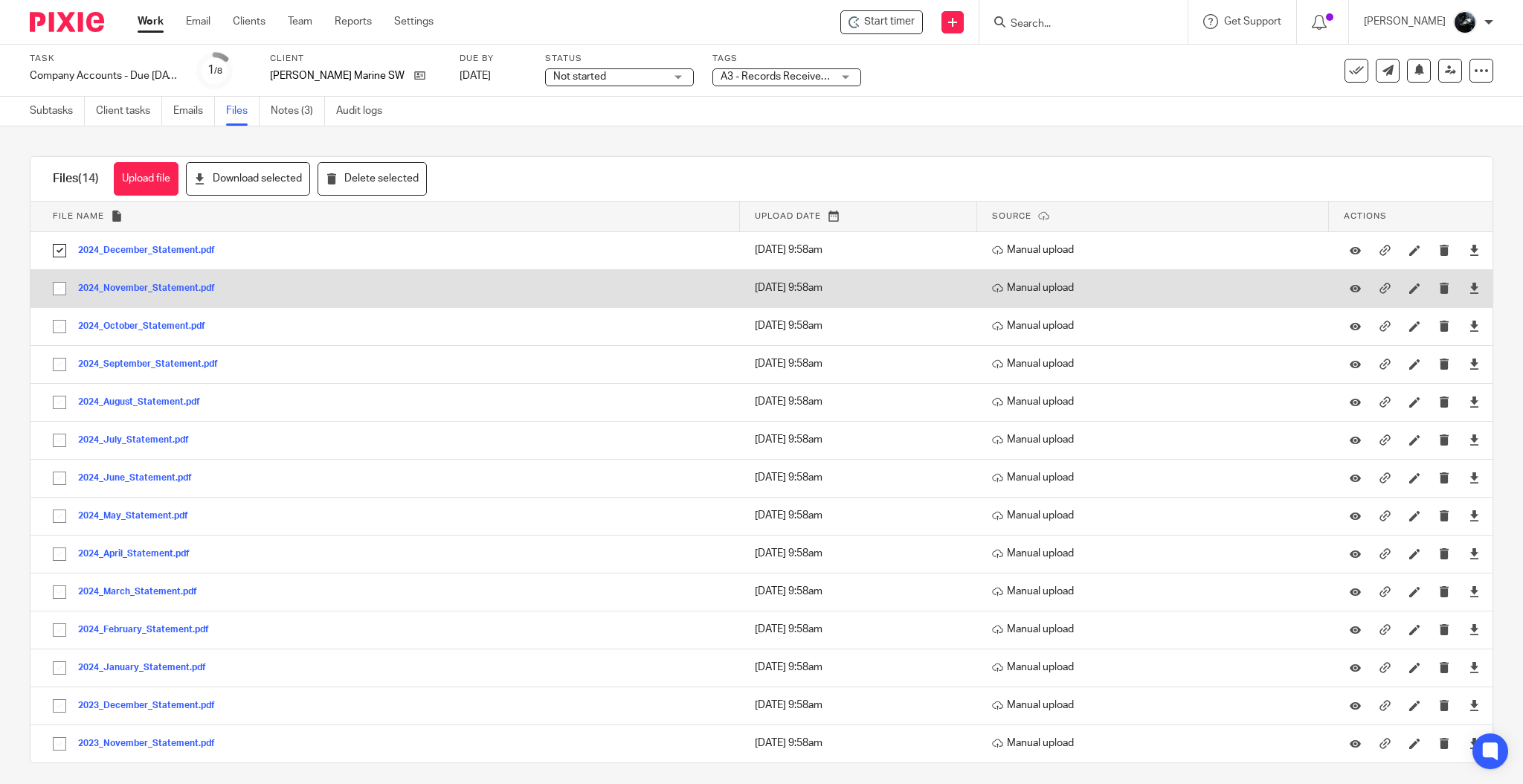
click at [55, 287] on input "checkbox" at bounding box center [59, 289] width 29 height 29
checkbox input "true"
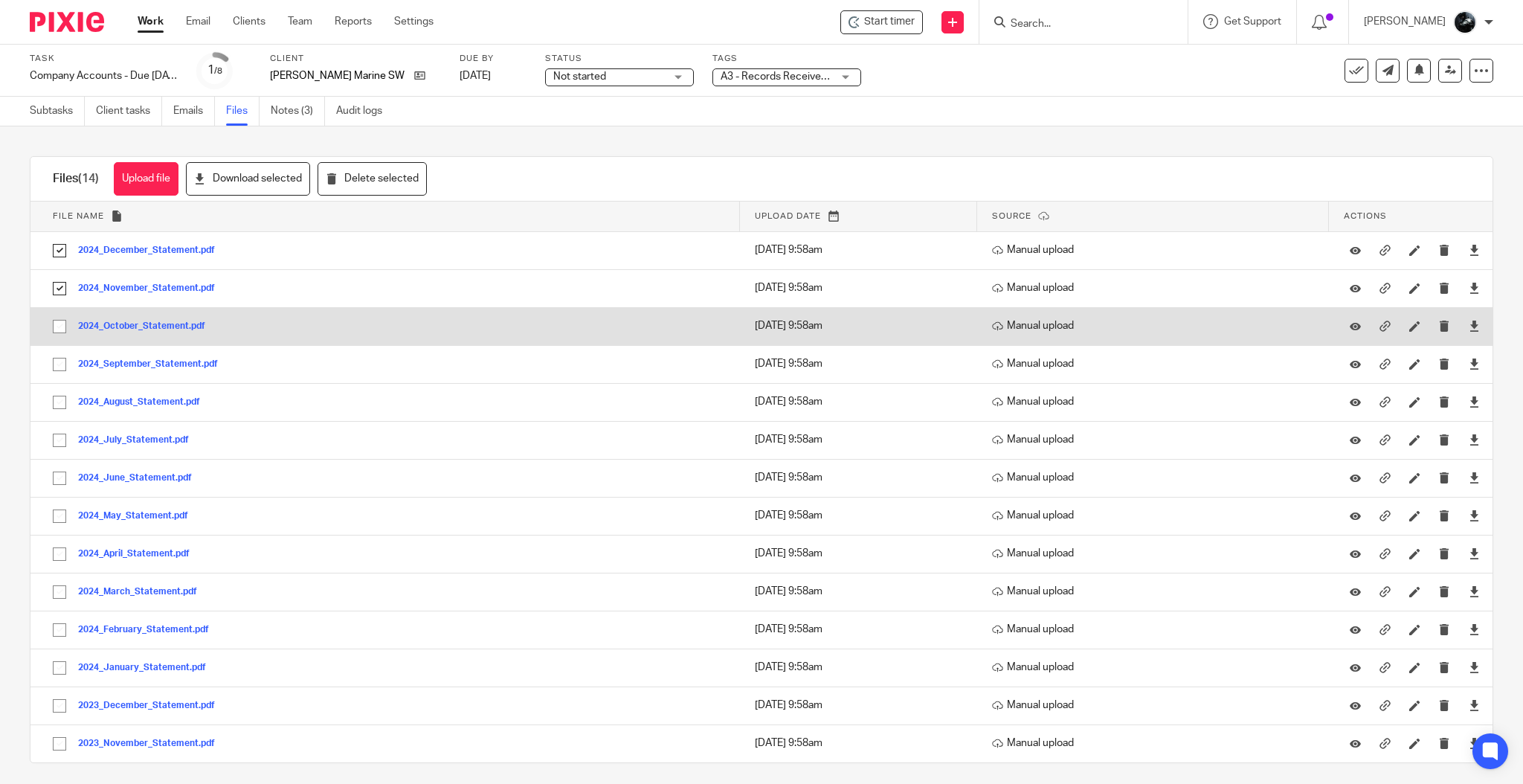
click at [56, 322] on input "checkbox" at bounding box center [59, 327] width 29 height 29
checkbox input "true"
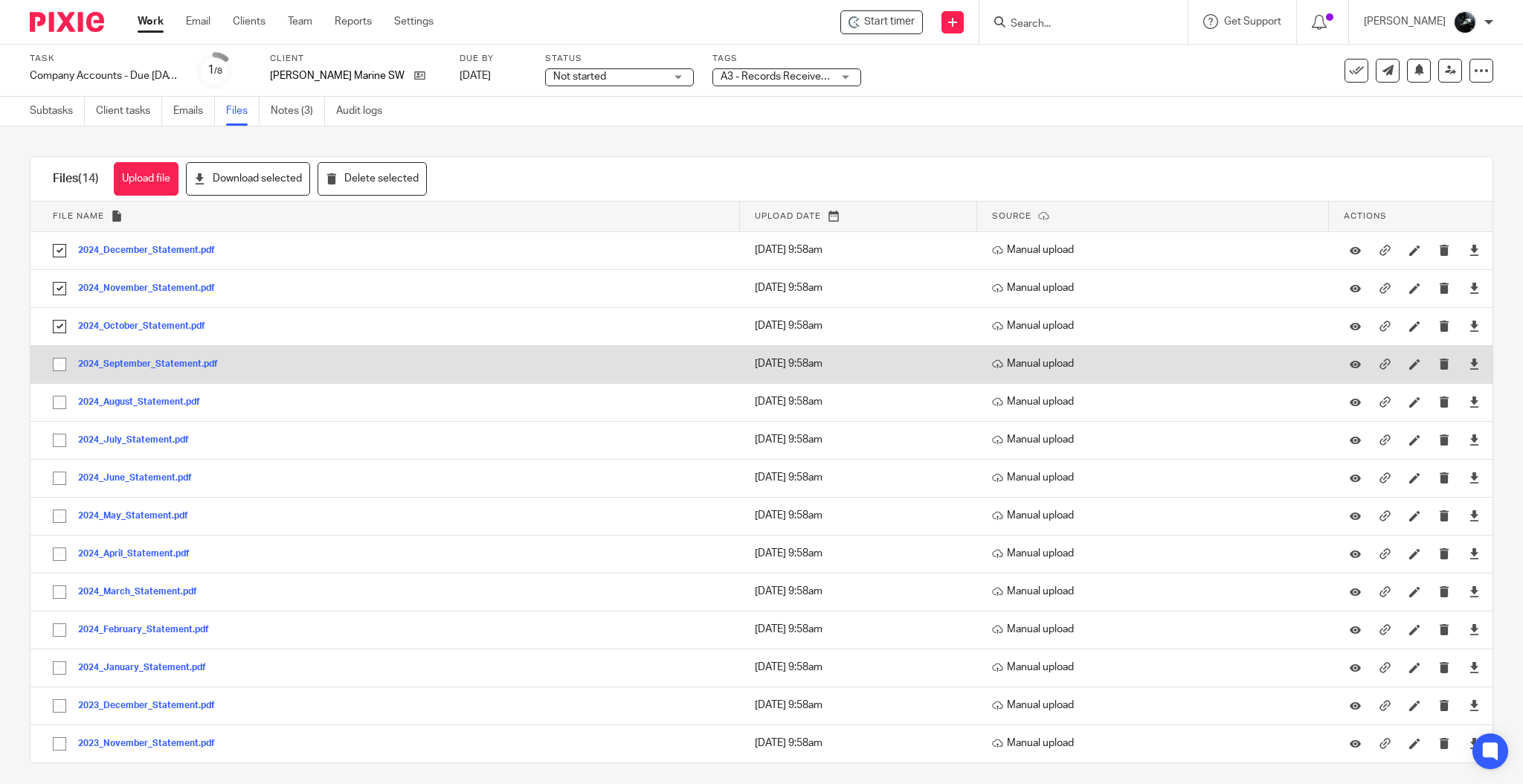
click at [56, 368] on input "checkbox" at bounding box center [59, 365] width 29 height 29
checkbox input "true"
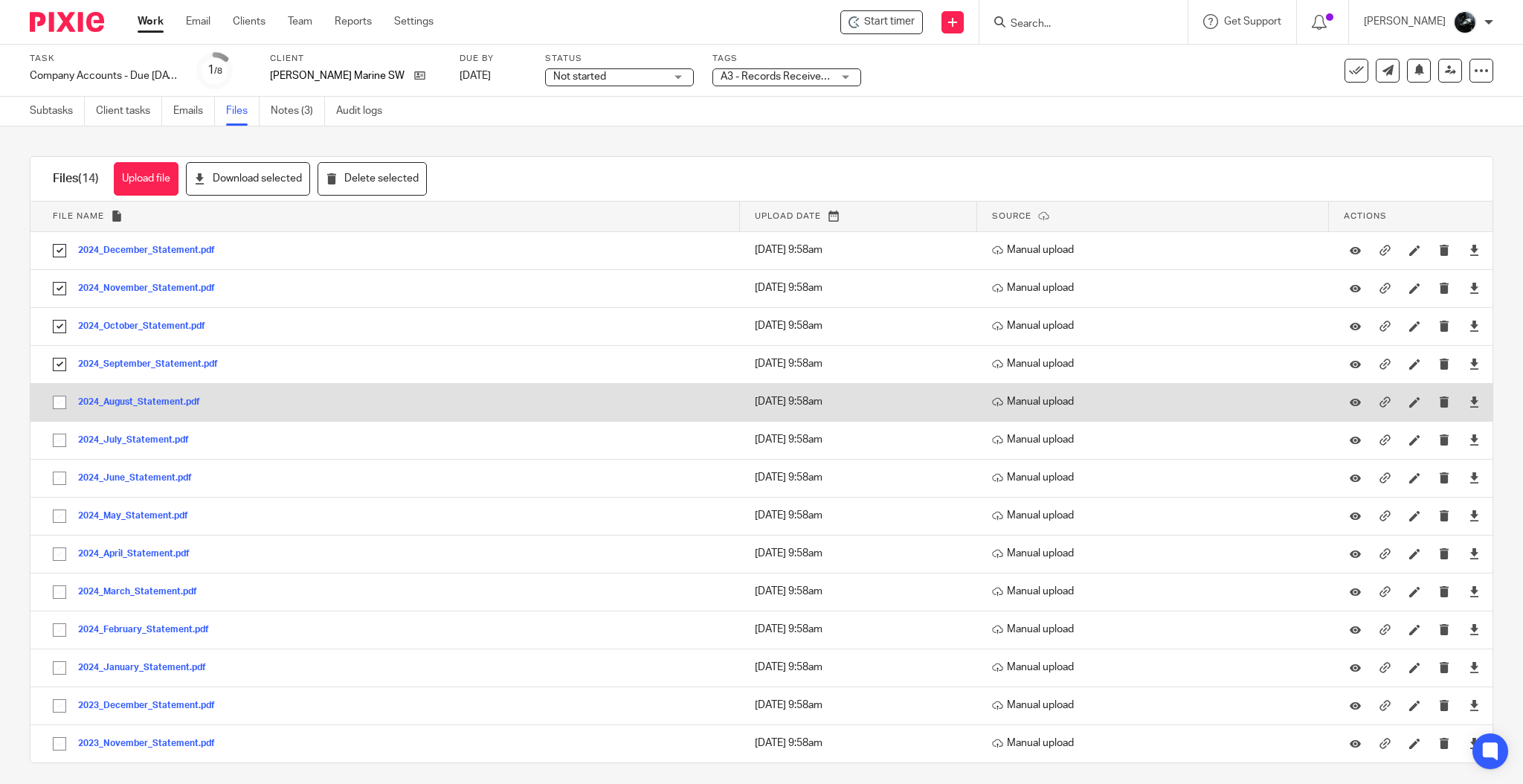
click at [54, 408] on input "checkbox" at bounding box center [59, 402] width 29 height 29
checkbox input "true"
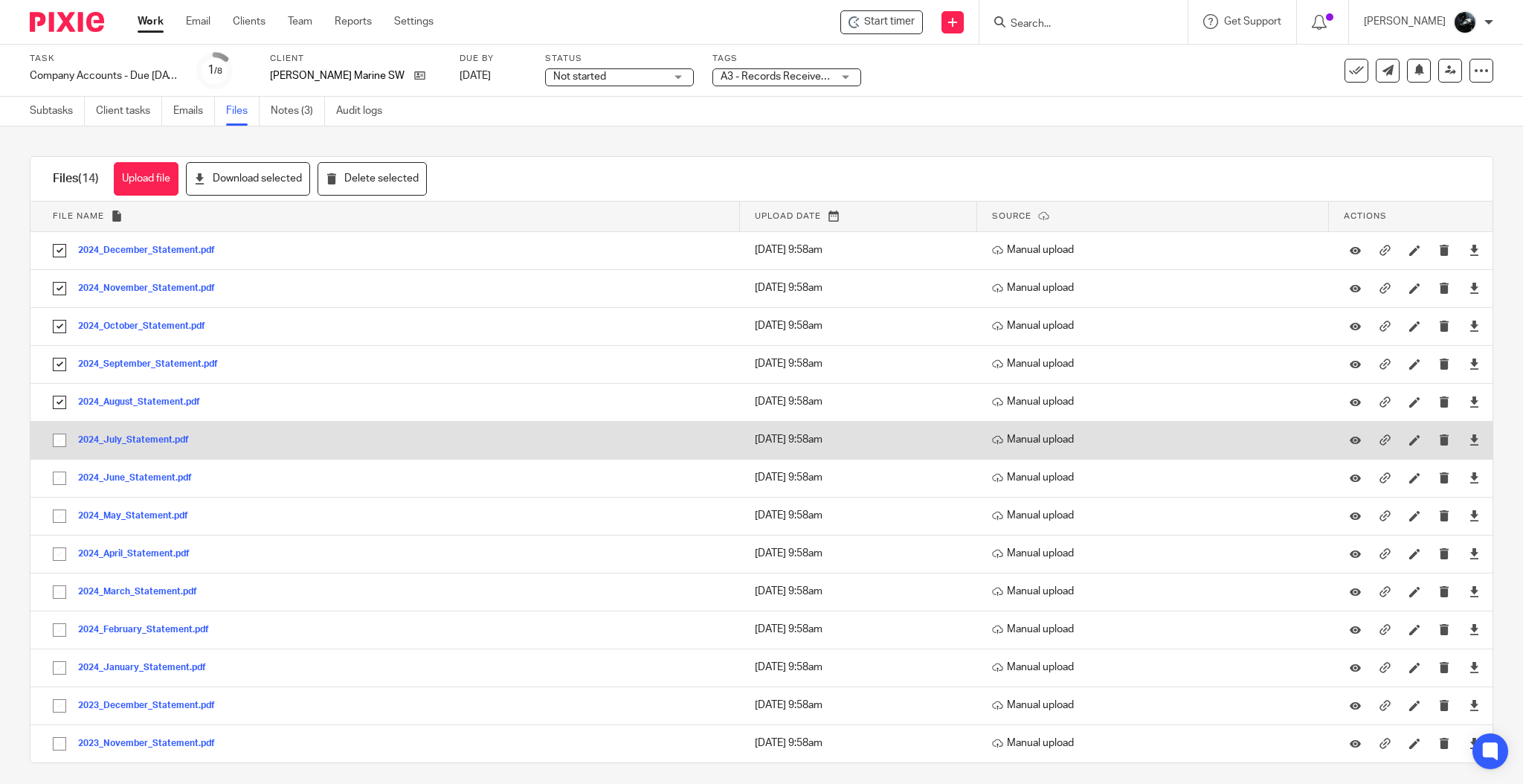
click at [56, 440] on input "checkbox" at bounding box center [59, 440] width 29 height 29
checkbox input "true"
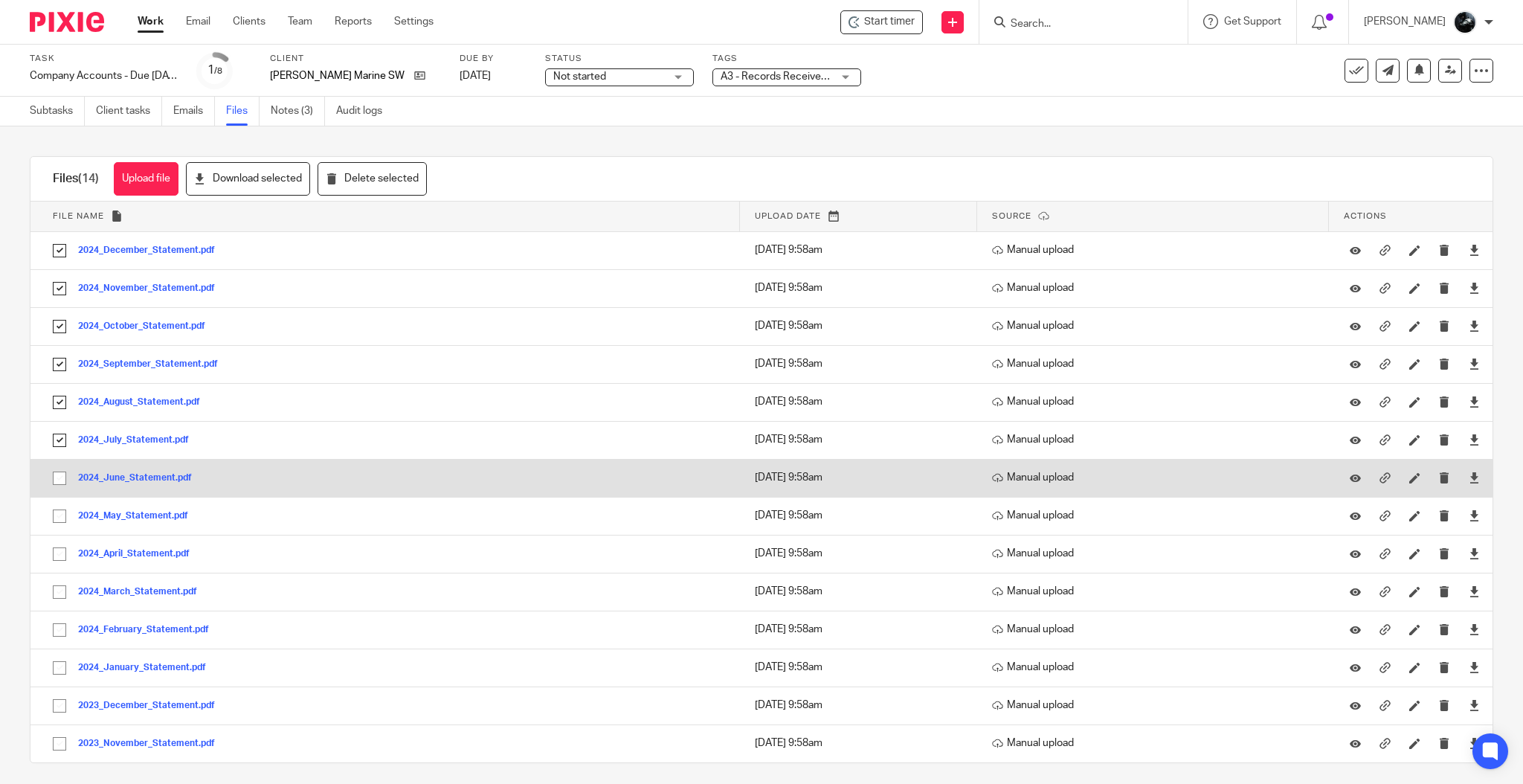
click at [58, 474] on input "checkbox" at bounding box center [59, 478] width 29 height 29
checkbox input "true"
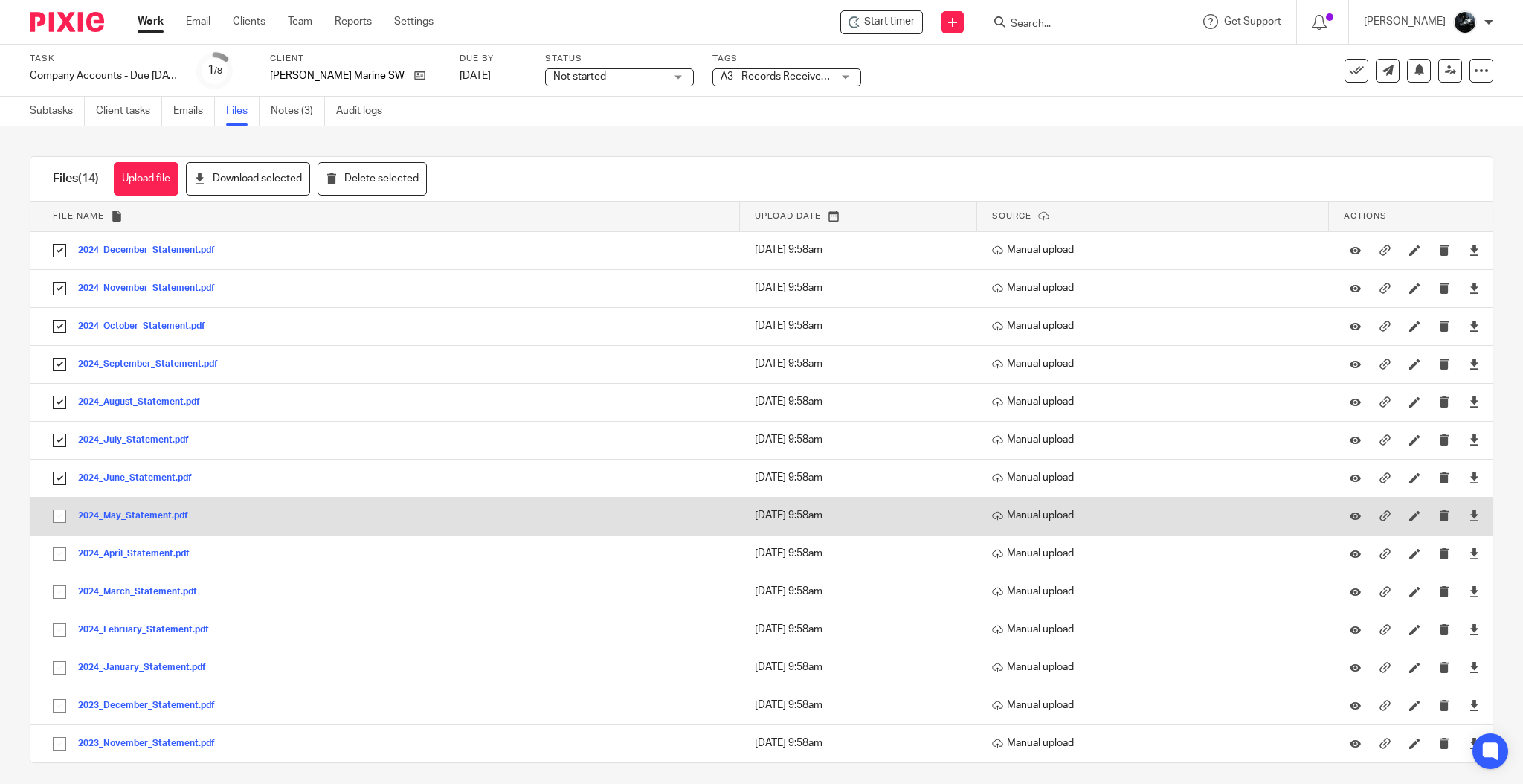
click at [58, 507] on input "checkbox" at bounding box center [59, 516] width 29 height 29
checkbox input "true"
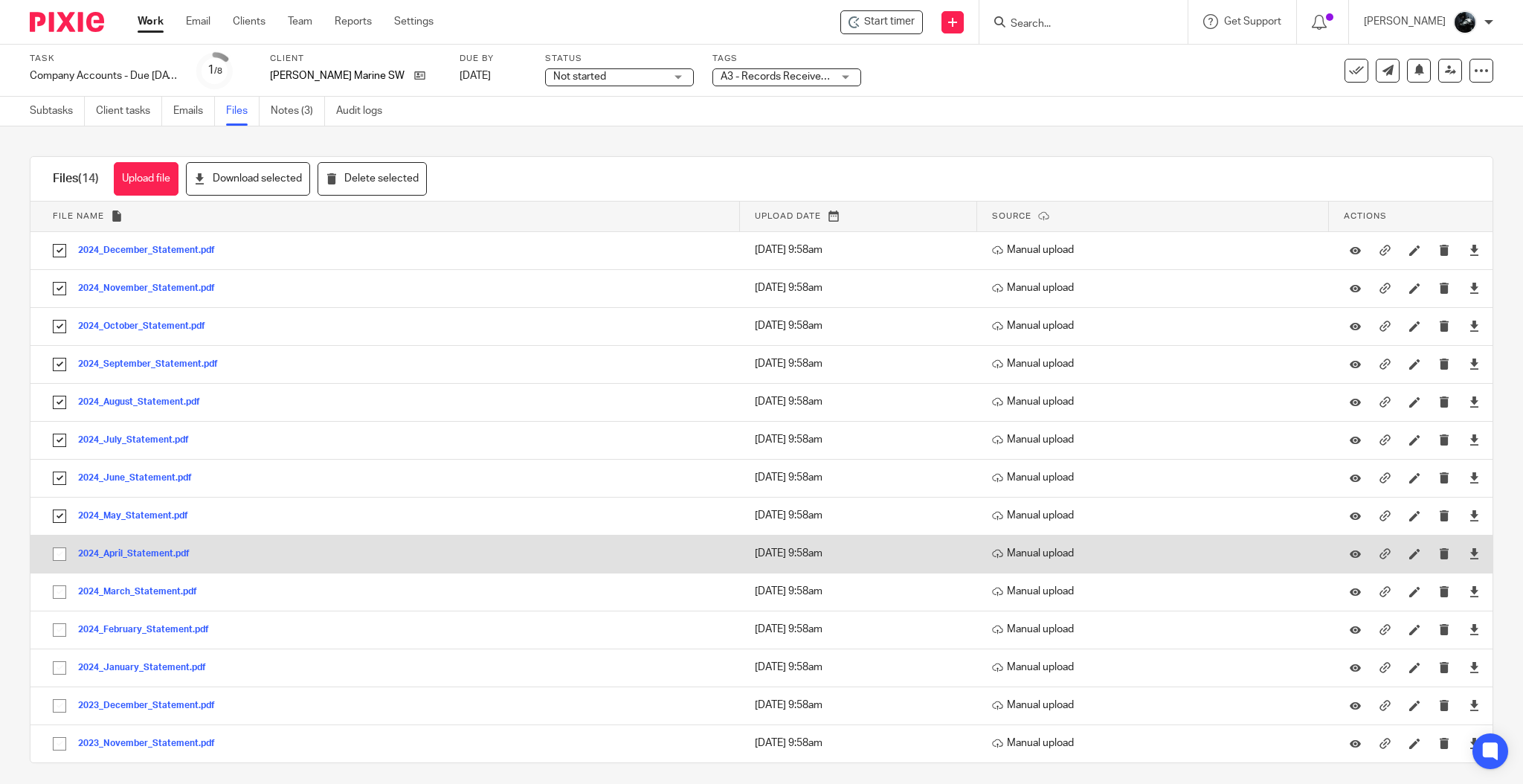
click at [58, 548] on input "checkbox" at bounding box center [59, 554] width 29 height 29
checkbox input "true"
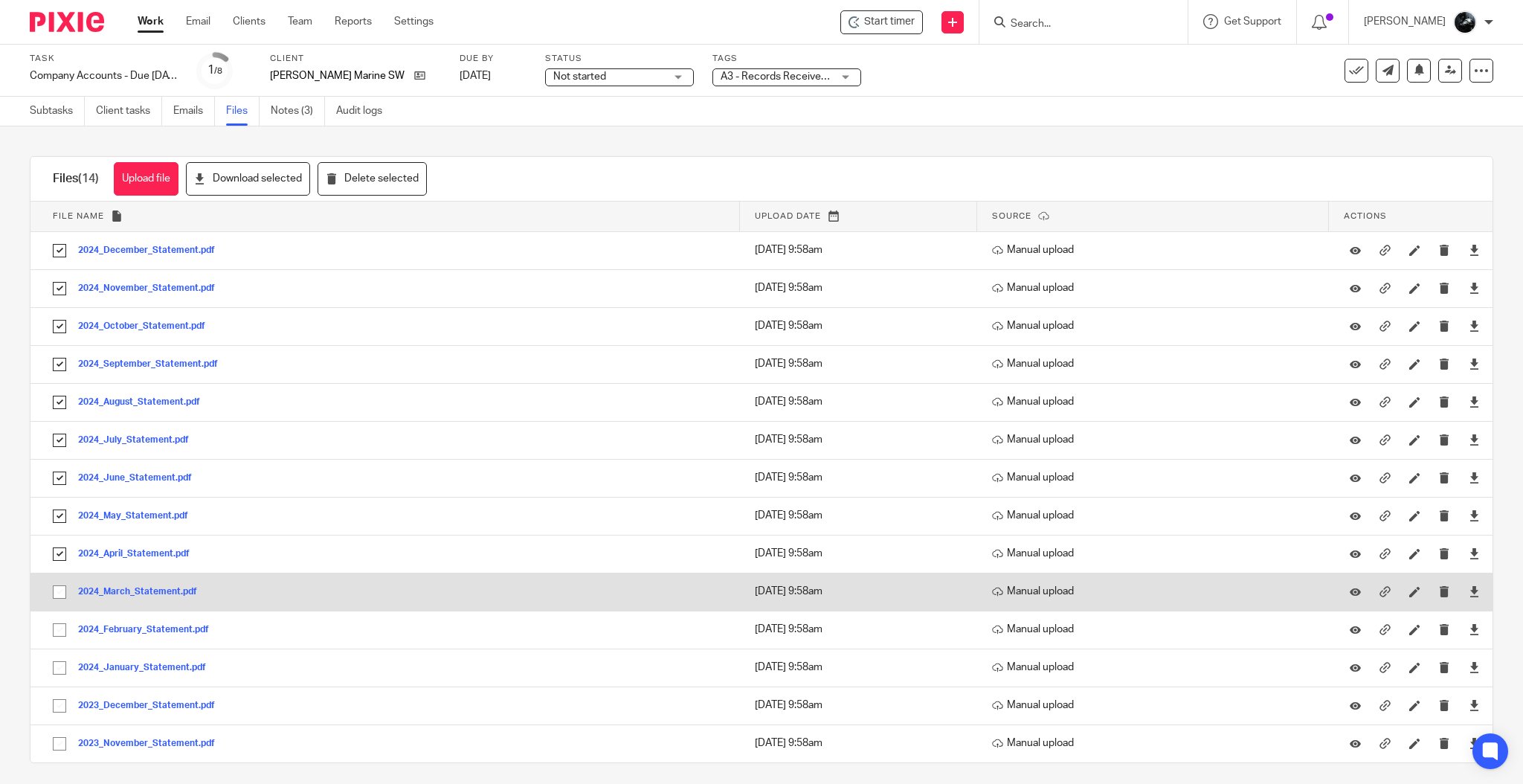
click at [56, 595] on input "checkbox" at bounding box center [59, 592] width 29 height 29
checkbox input "true"
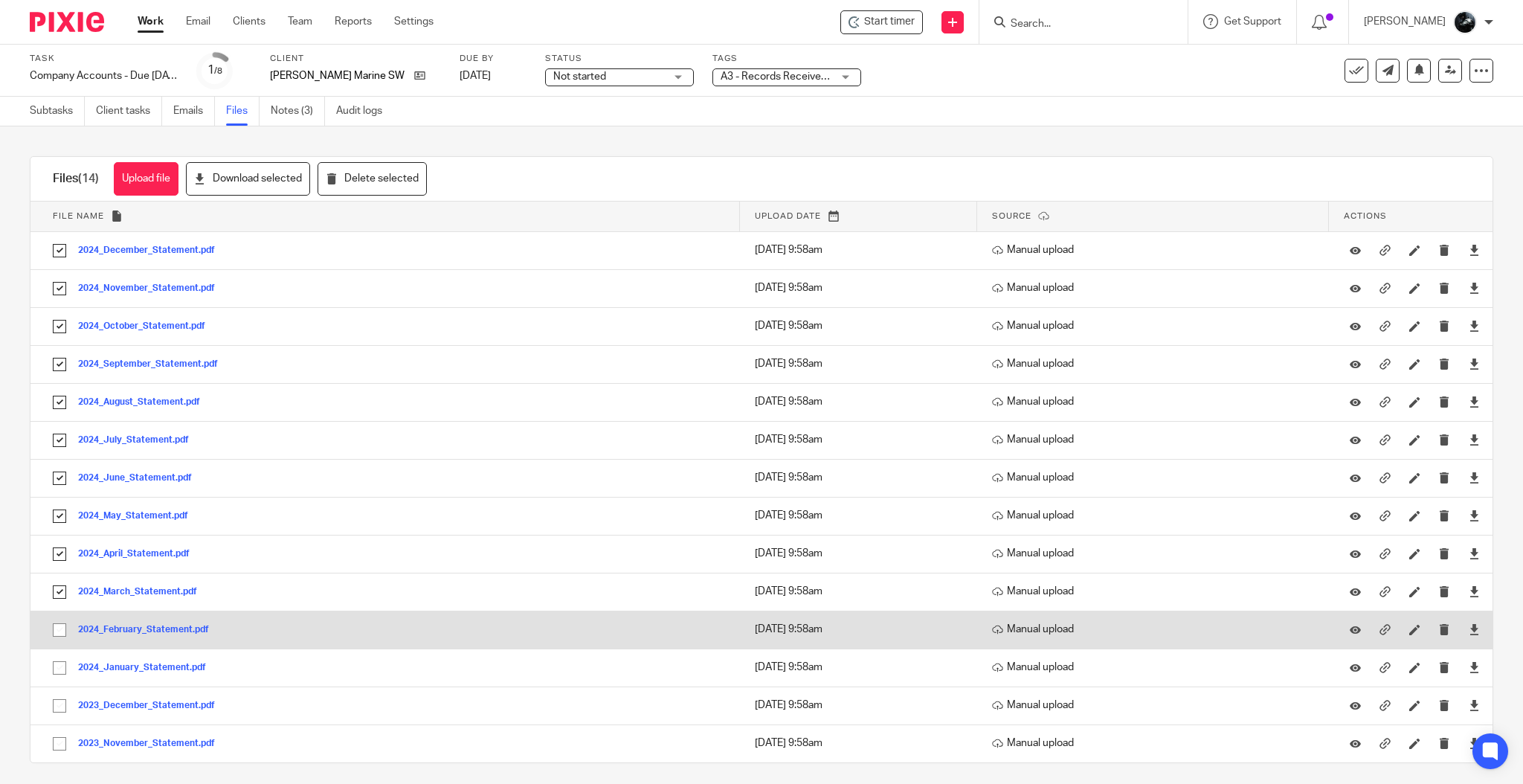
click at [54, 628] on input "checkbox" at bounding box center [59, 630] width 29 height 29
checkbox input "true"
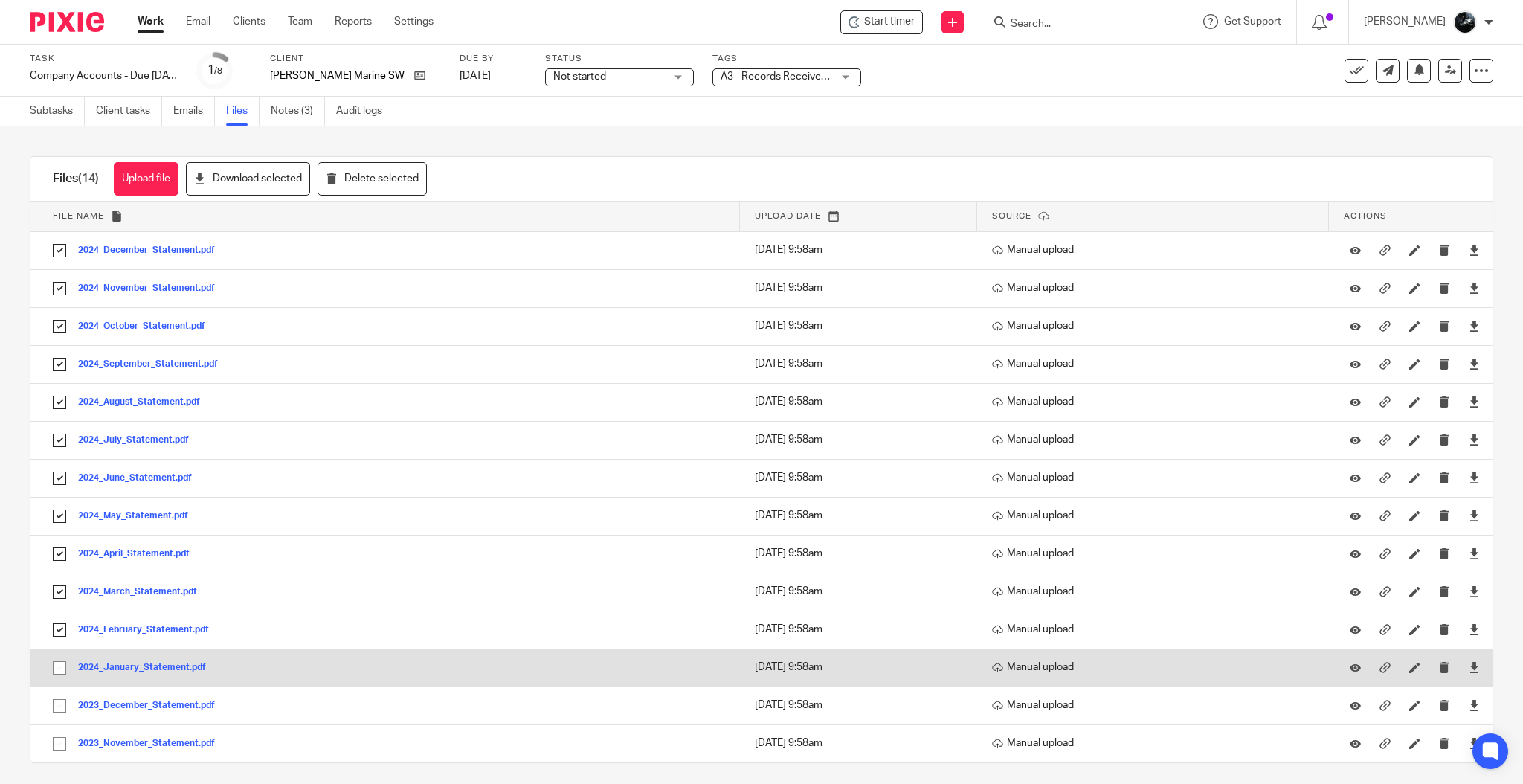
click at [57, 671] on input "checkbox" at bounding box center [59, 668] width 29 height 29
checkbox input "true"
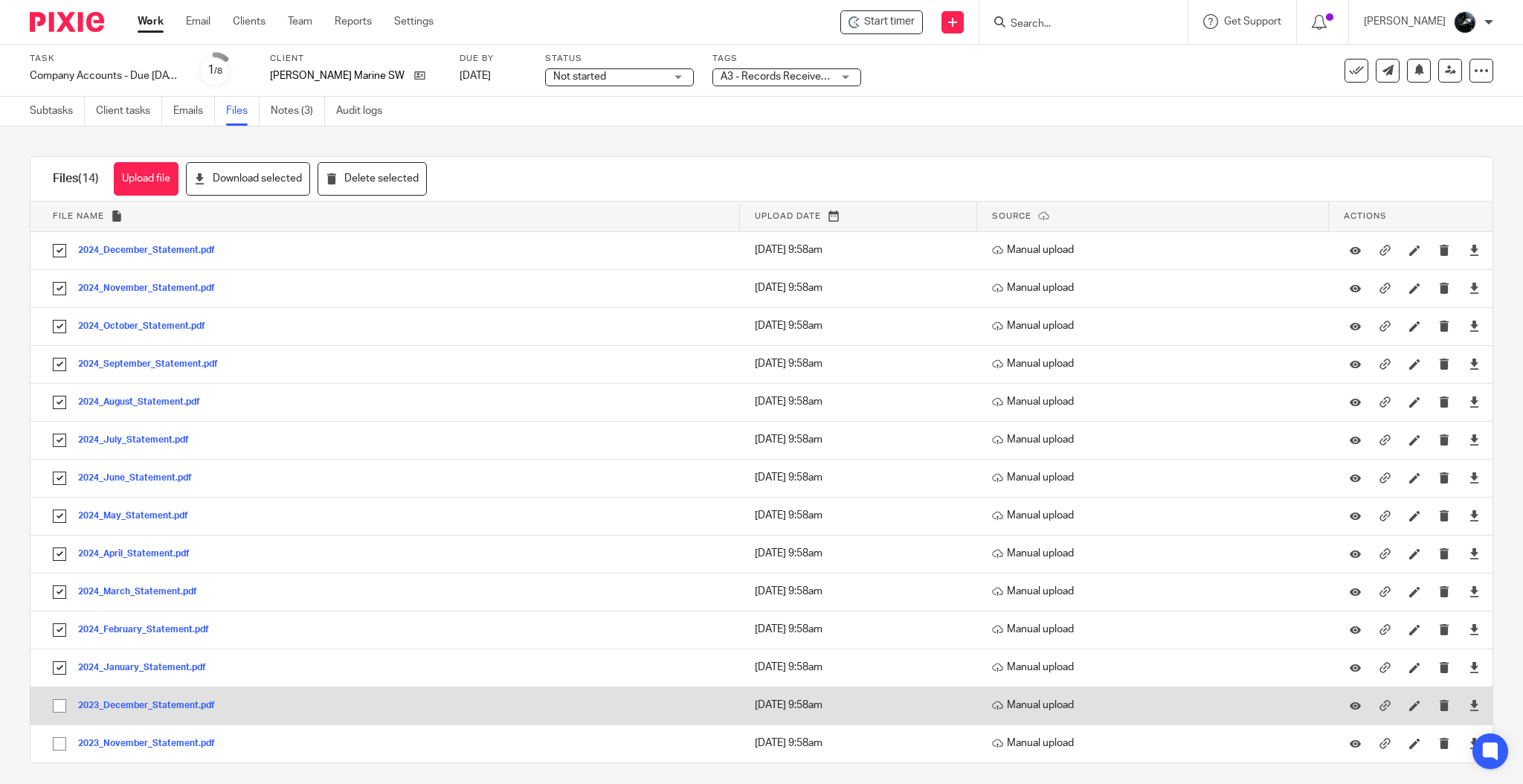
click at [57, 696] on input "checkbox" at bounding box center [59, 706] width 29 height 29
checkbox input "true"
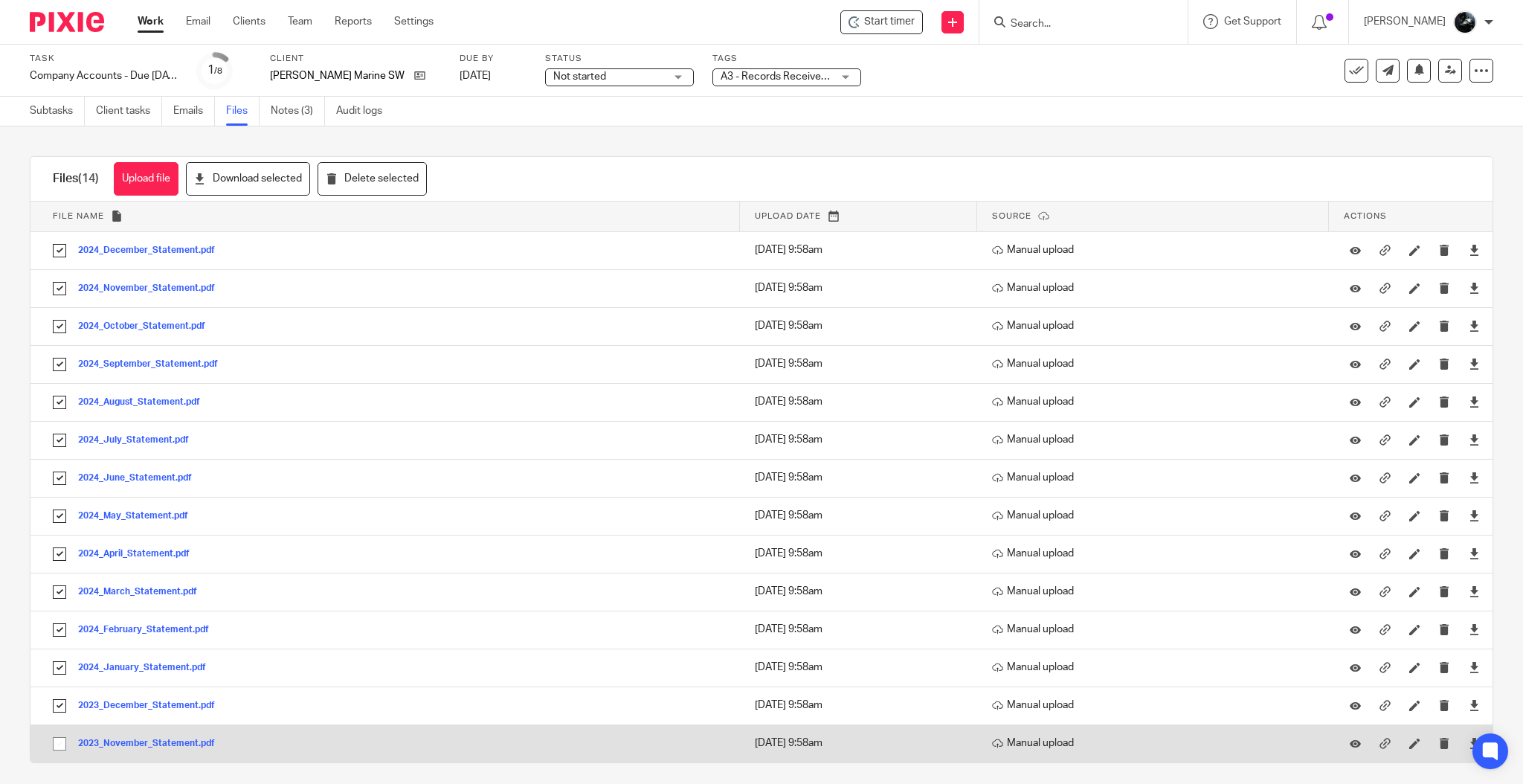
click at [54, 742] on input "checkbox" at bounding box center [59, 744] width 29 height 29
checkbox input "true"
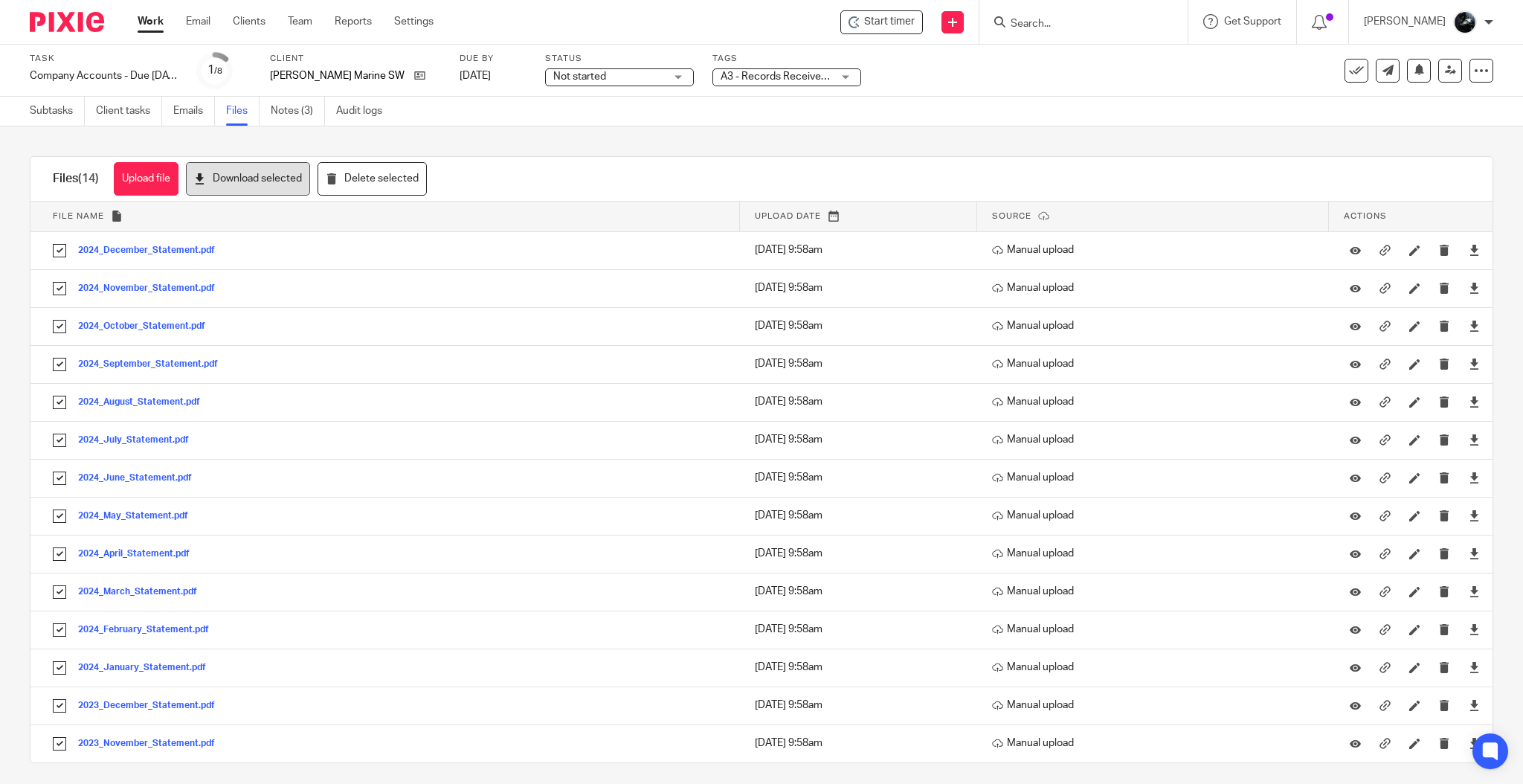
click at [250, 182] on button "Download selected" at bounding box center [247, 179] width 124 height 34
click at [306, 111] on link "Notes (3)" at bounding box center [298, 111] width 54 height 29
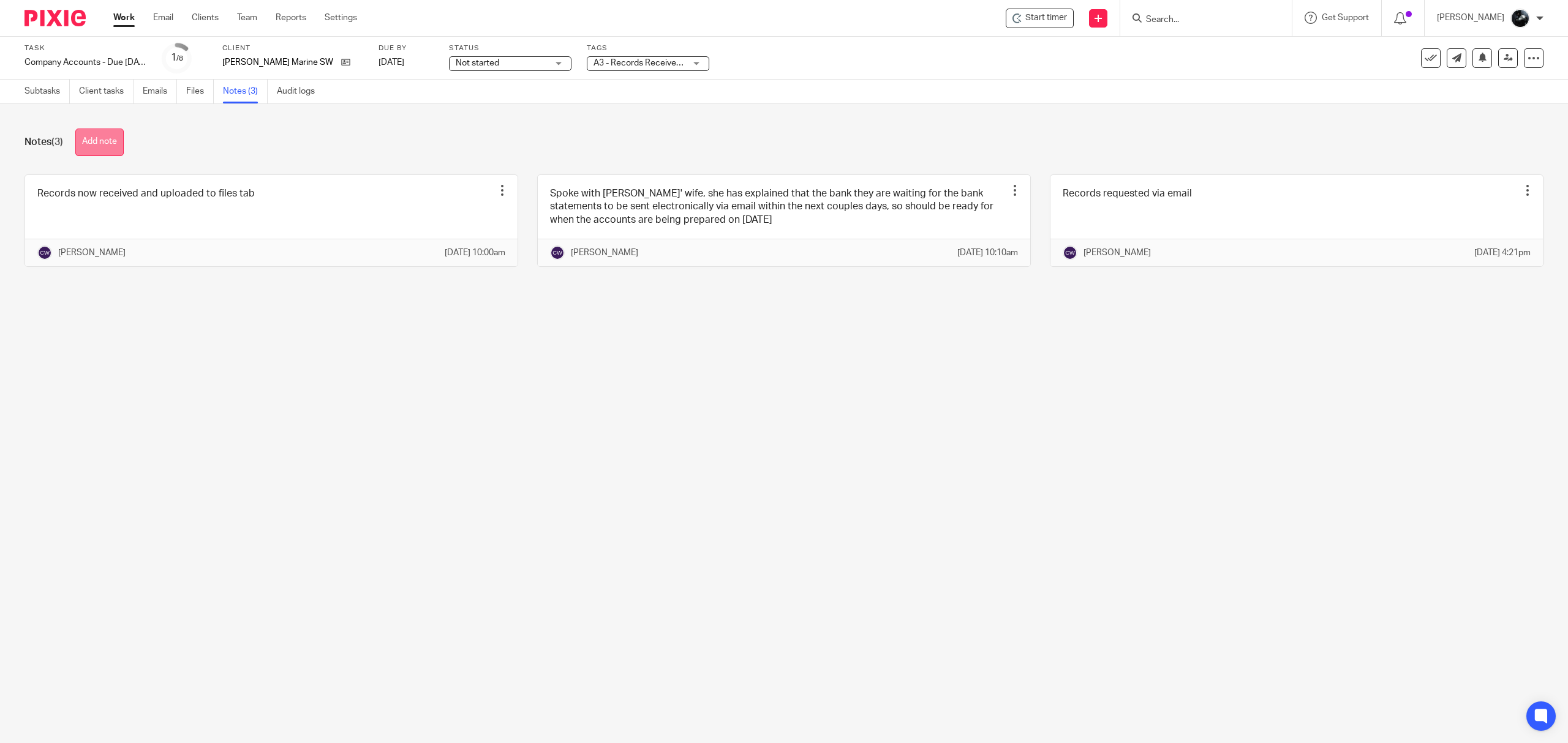
click at [100, 144] on button "Add note" at bounding box center [100, 142] width 48 height 28
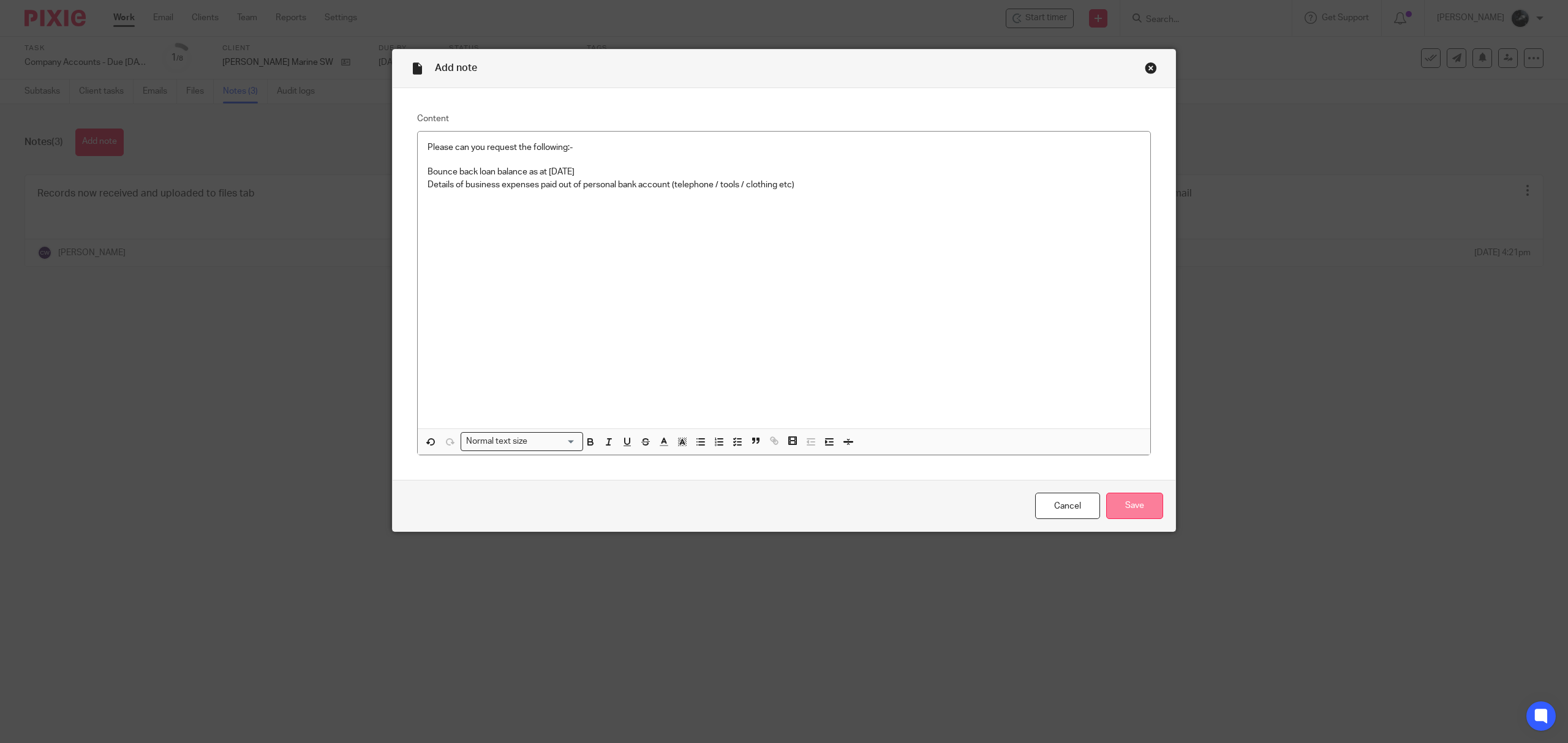
click at [1127, 510] on input "Save" at bounding box center [1135, 505] width 57 height 27
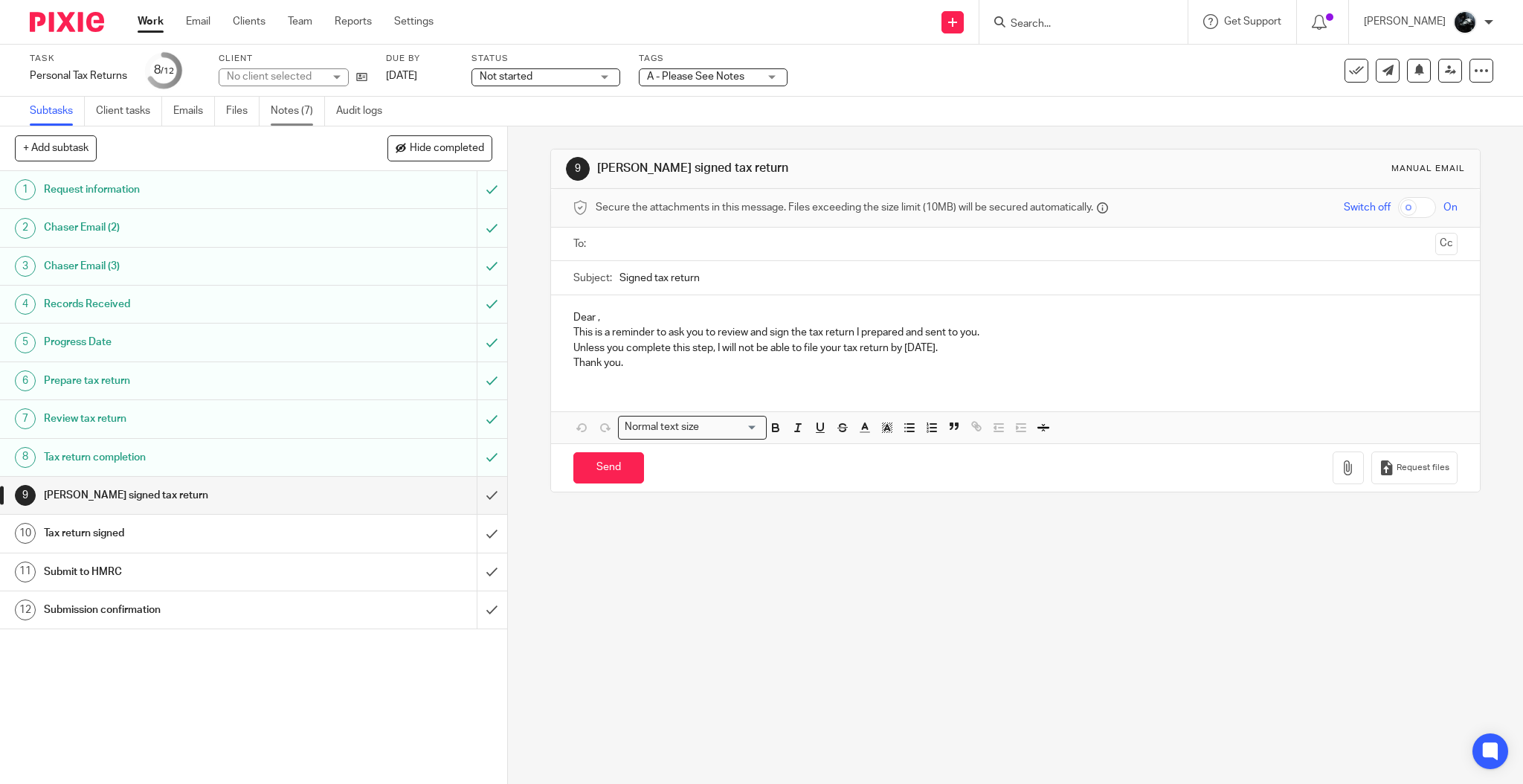
click at [303, 108] on link "Notes (7)" at bounding box center [298, 111] width 54 height 29
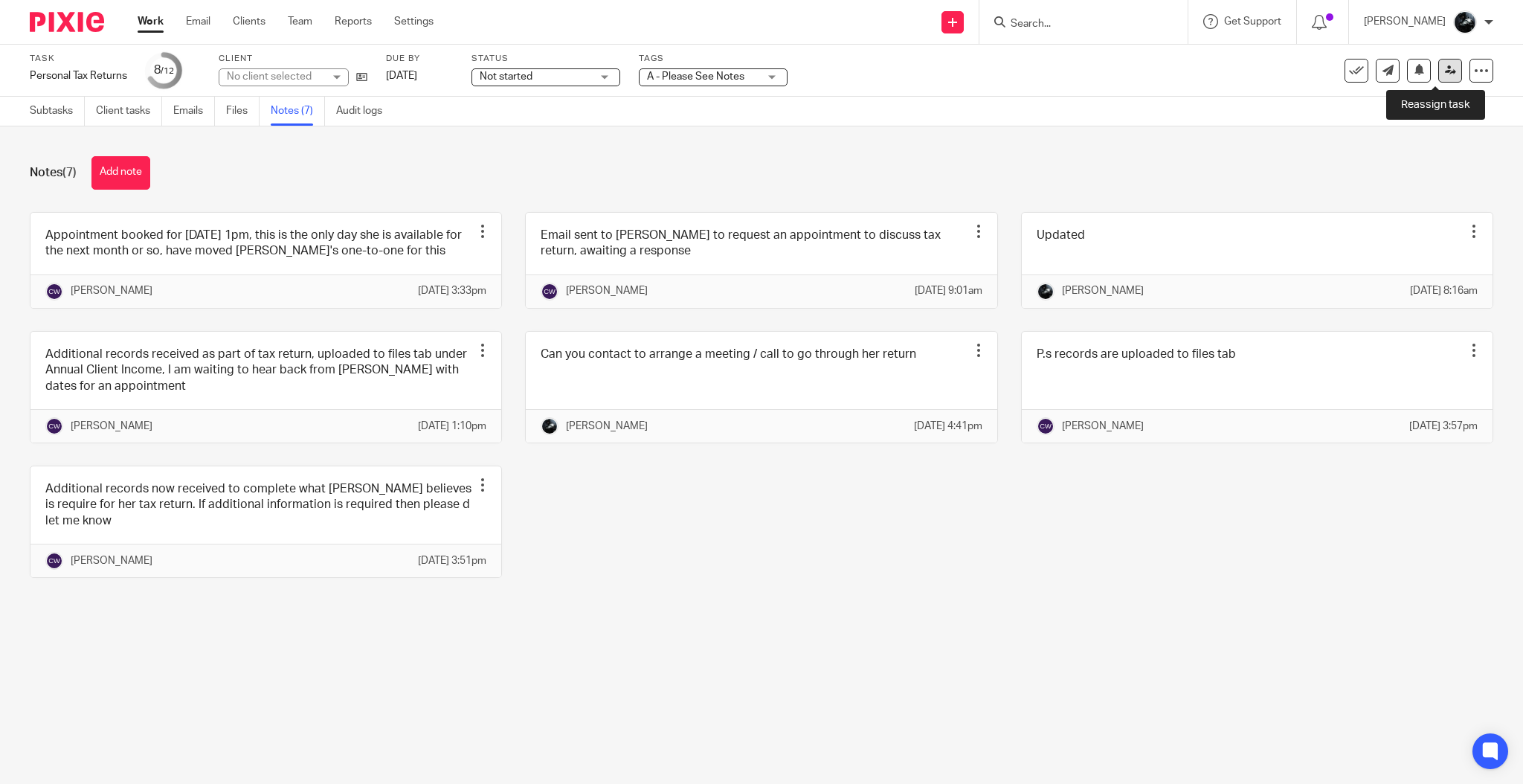
click at [1440, 78] on link at bounding box center [1450, 71] width 24 height 24
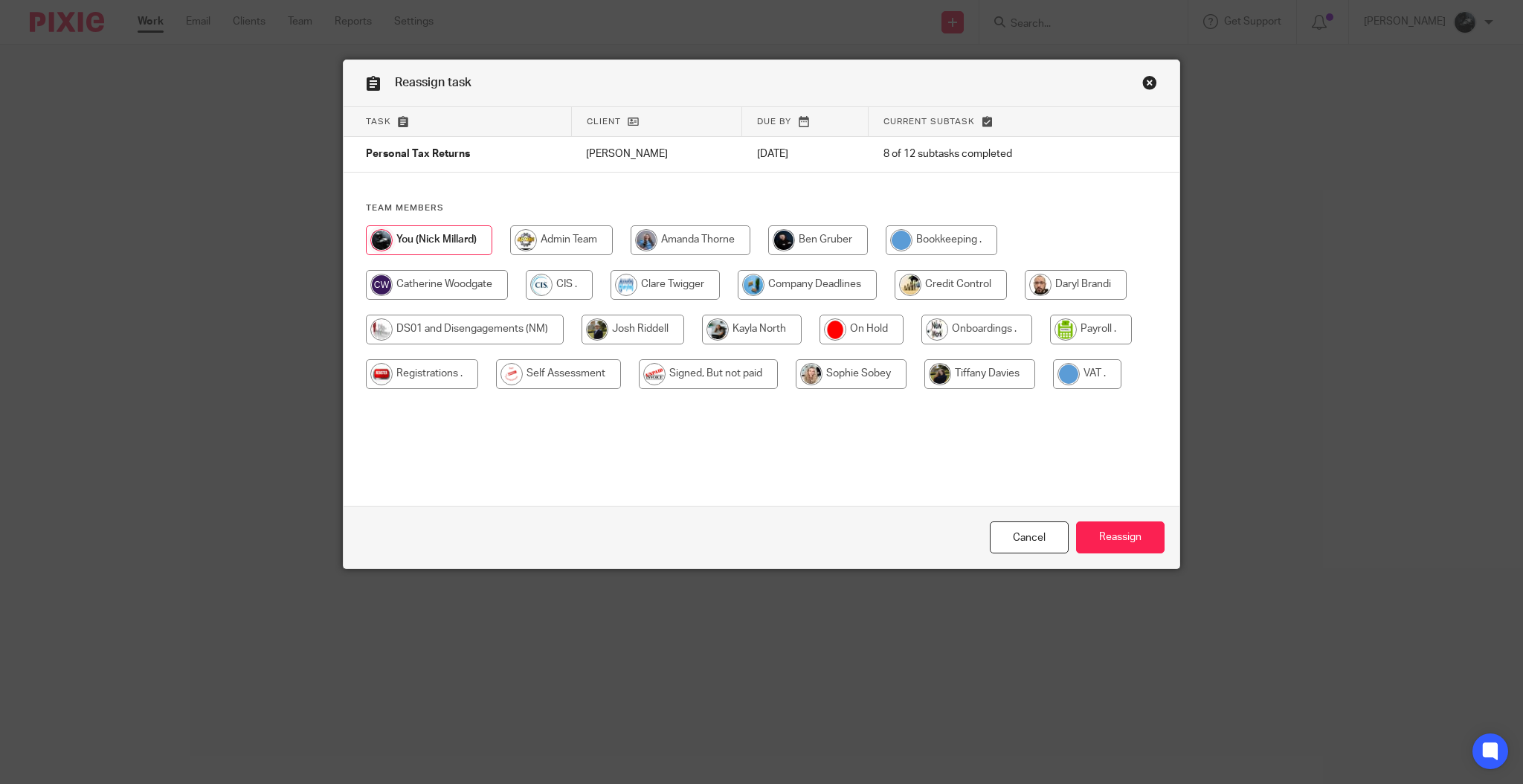
click at [555, 384] on input "radio" at bounding box center [559, 374] width 125 height 30
radio input "true"
click at [1116, 543] on input "Reassign" at bounding box center [1121, 537] width 89 height 32
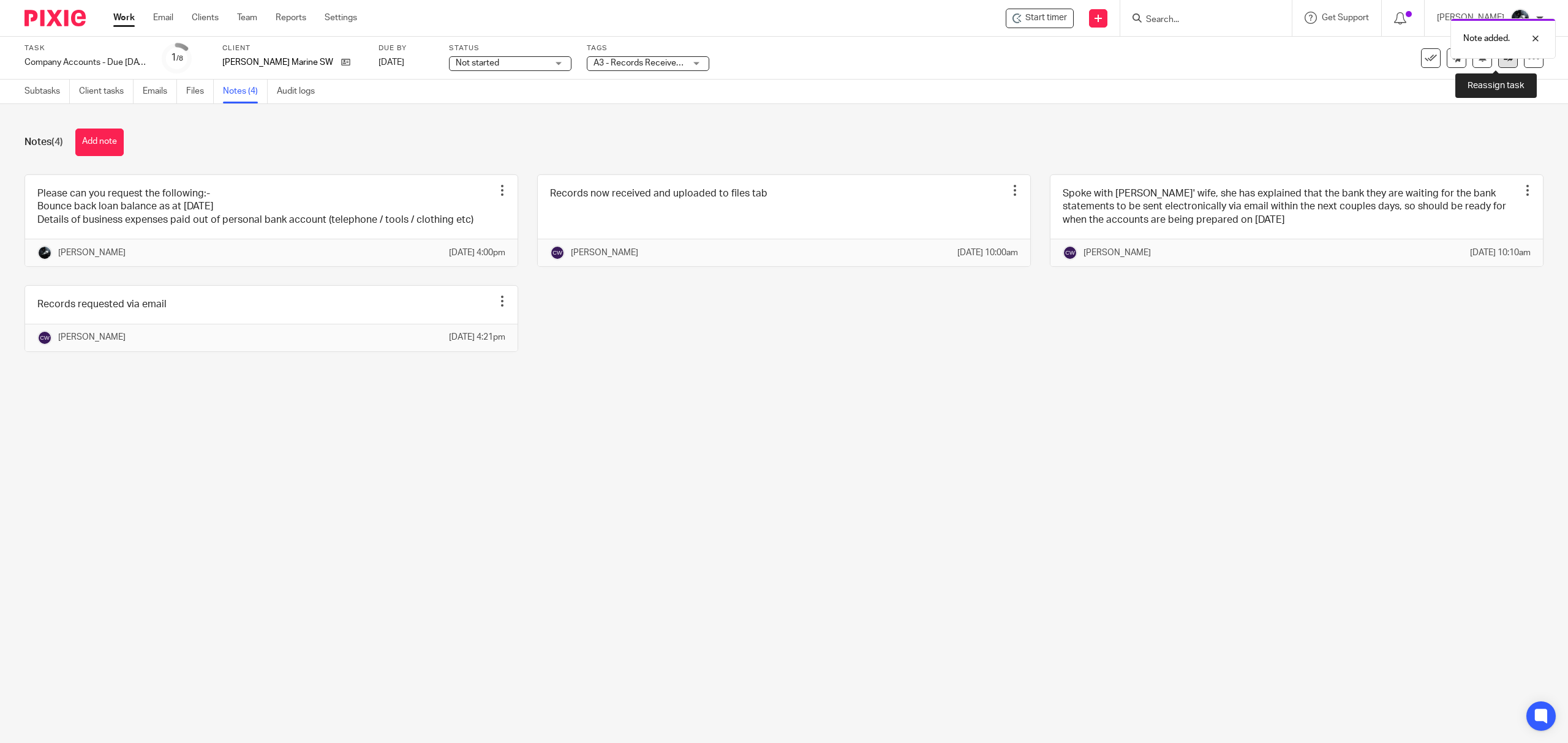
click at [1504, 62] on icon at bounding box center [1508, 58] width 9 height 9
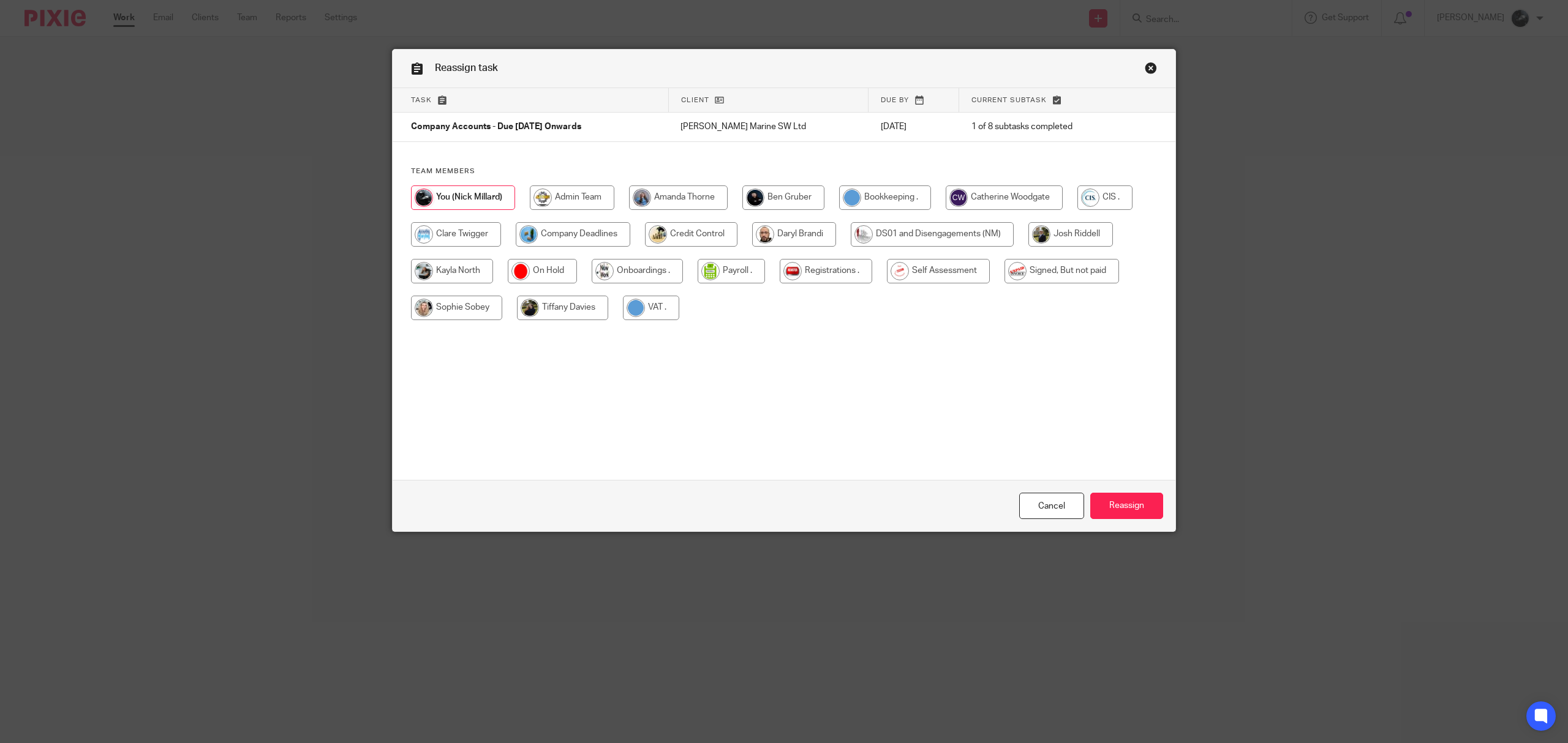
click at [1042, 201] on input "radio" at bounding box center [1004, 198] width 117 height 25
radio input "true"
click at [1108, 512] on input "Reassign" at bounding box center [1127, 505] width 73 height 27
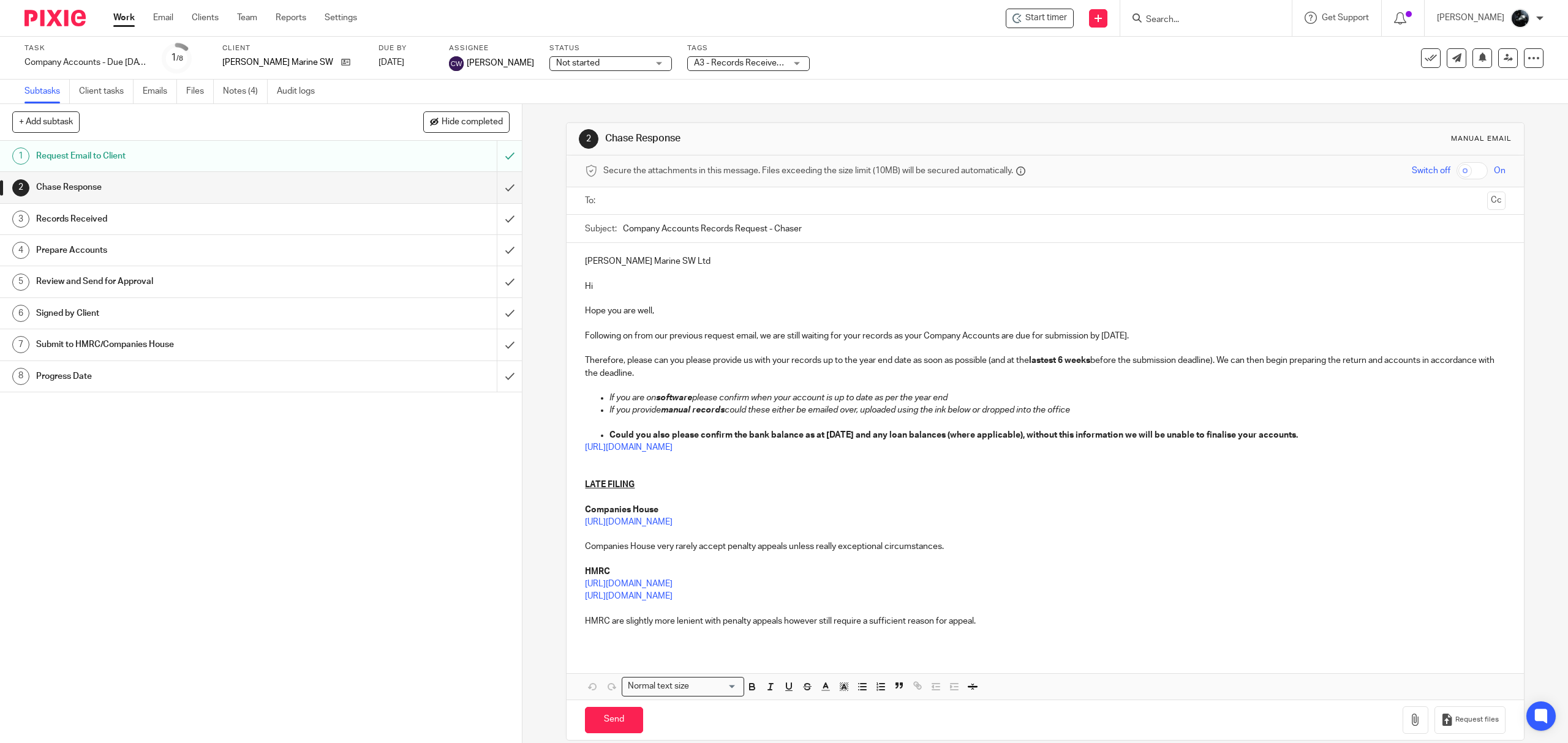
click at [61, 20] on img at bounding box center [55, 18] width 61 height 17
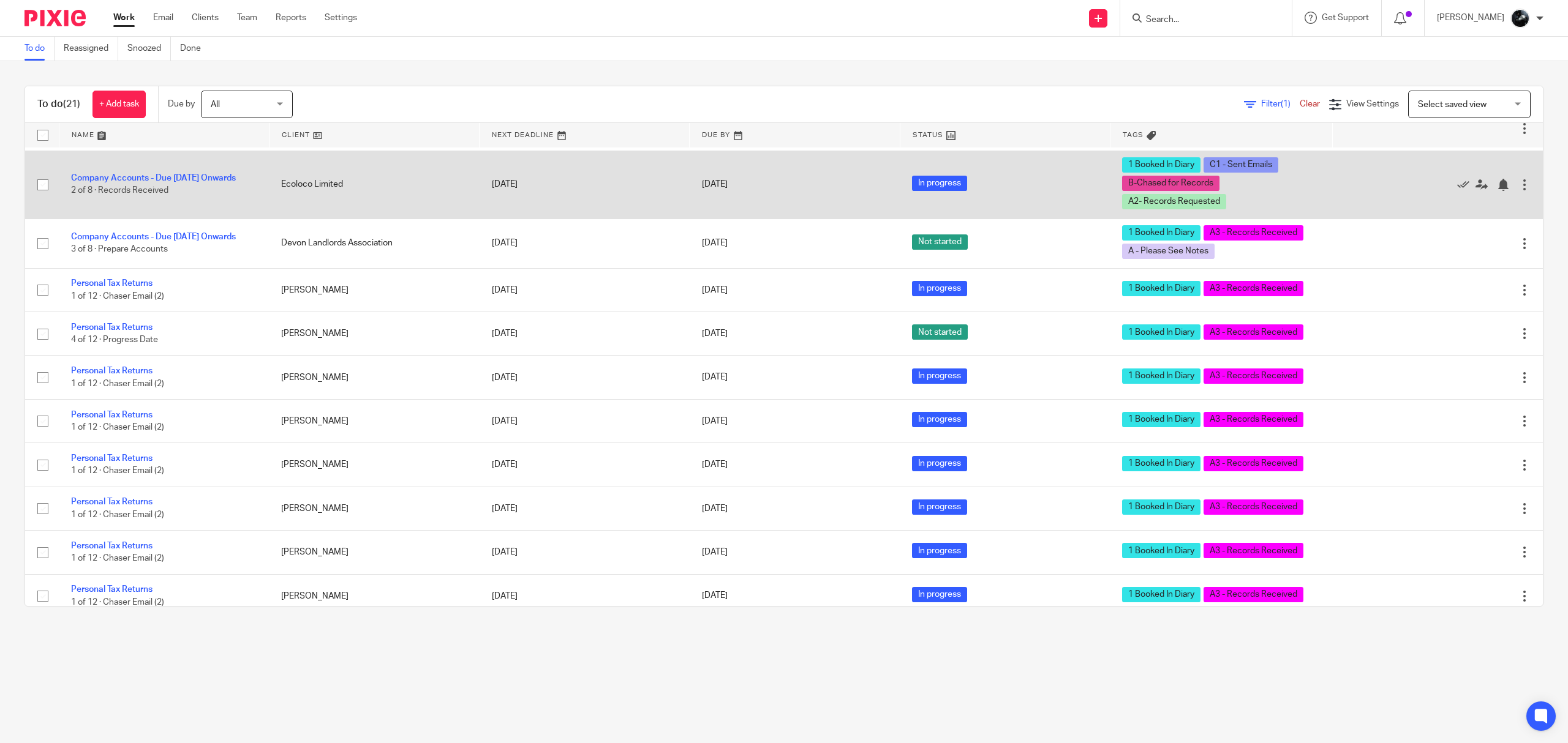
scroll to position [326, 0]
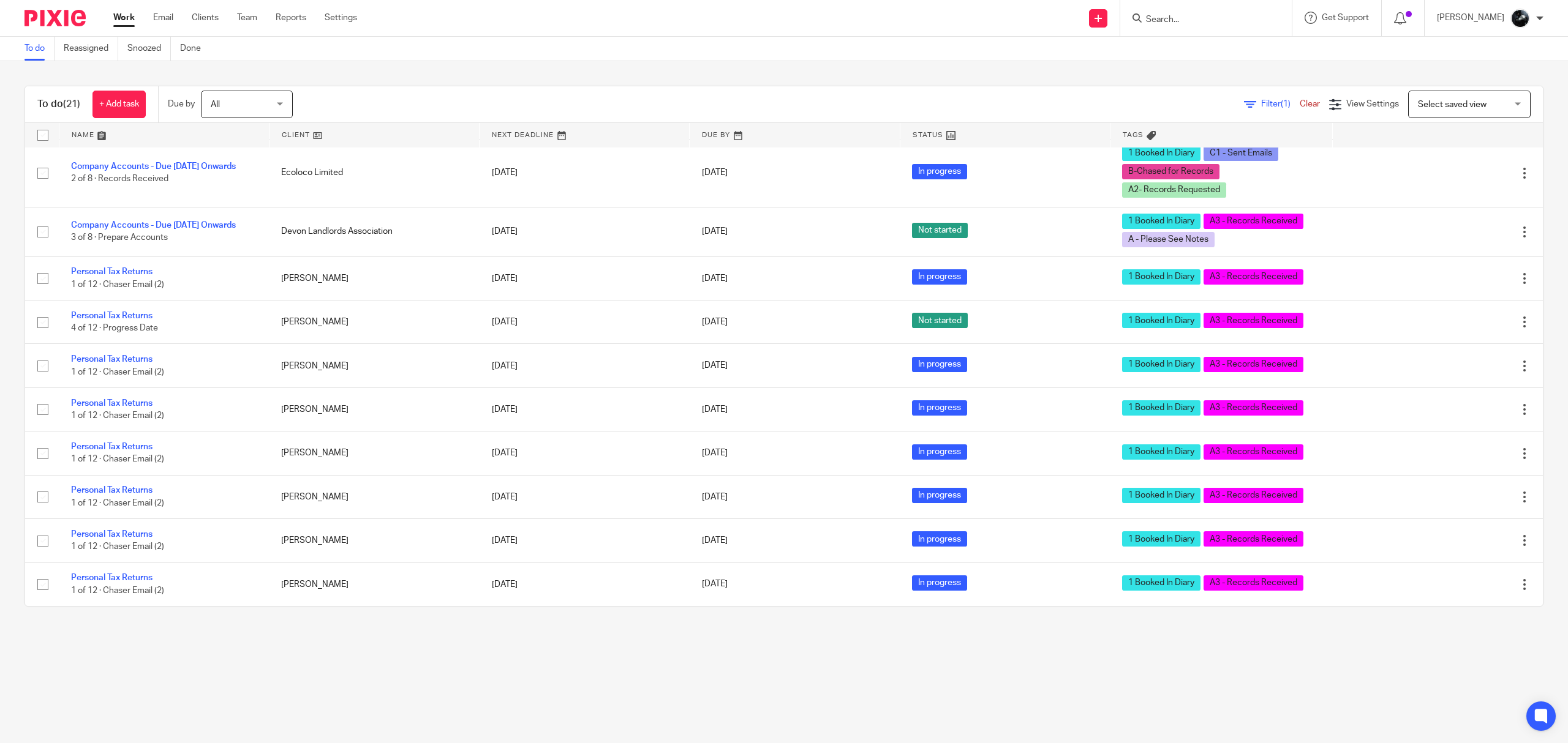
click at [1226, 32] on div at bounding box center [1206, 18] width 171 height 36
click at [1223, 16] on form at bounding box center [1210, 18] width 131 height 15
click at [1163, 30] on div at bounding box center [1206, 18] width 171 height 36
click at [1176, 22] on input "Search" at bounding box center [1200, 20] width 110 height 11
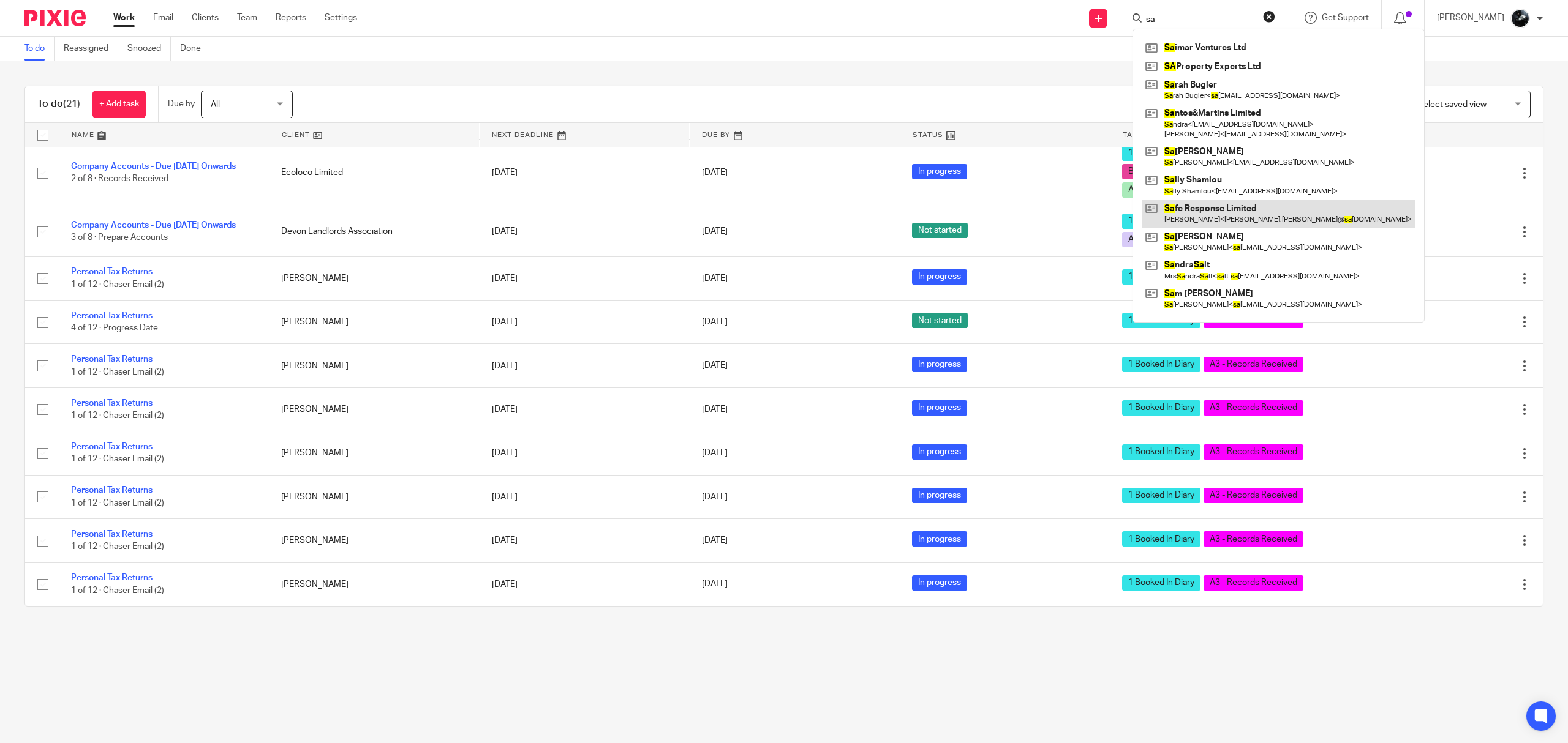
type input "sa"
click at [1231, 214] on link at bounding box center [1278, 214] width 272 height 28
